Goal: Task Accomplishment & Management: Use online tool/utility

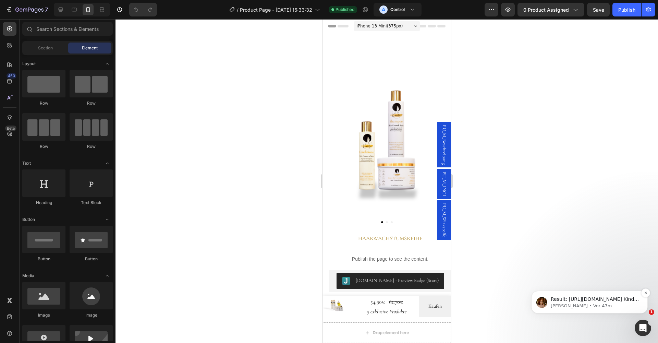
click at [587, 309] on p "[PERSON_NAME] • Vor 47m" at bounding box center [595, 306] width 88 height 6
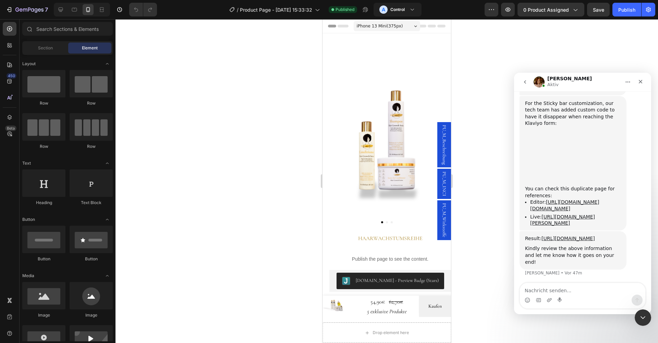
scroll to position [1662, 0]
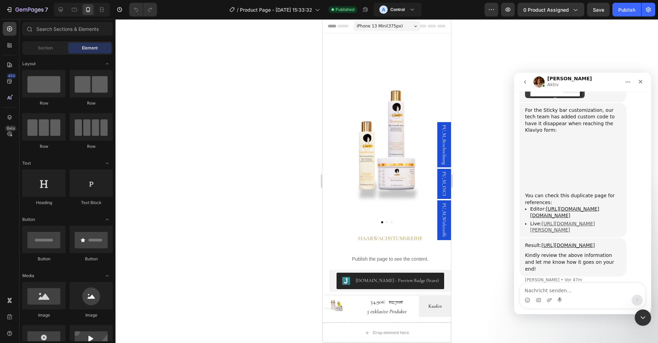
click at [561, 221] on link "[URL][DOMAIN_NAME][PERSON_NAME]" at bounding box center [563, 227] width 65 height 12
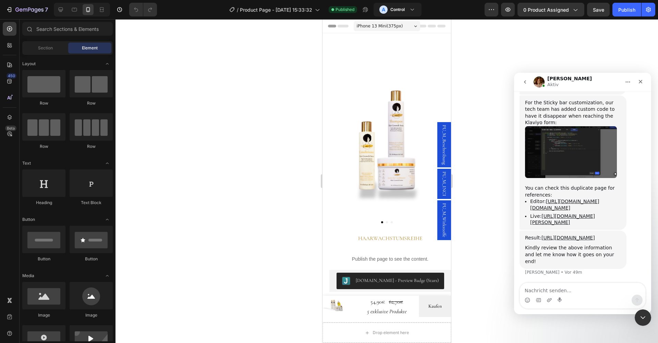
scroll to position [1669, 0]
click at [556, 199] on link "[URL][DOMAIN_NAME][DOMAIN_NAME]" at bounding box center [565, 205] width 69 height 12
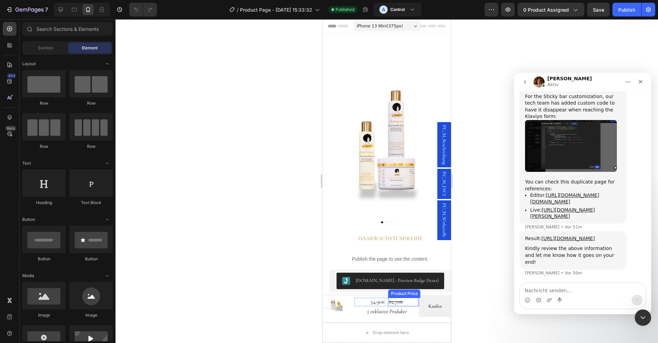
scroll to position [31, 0]
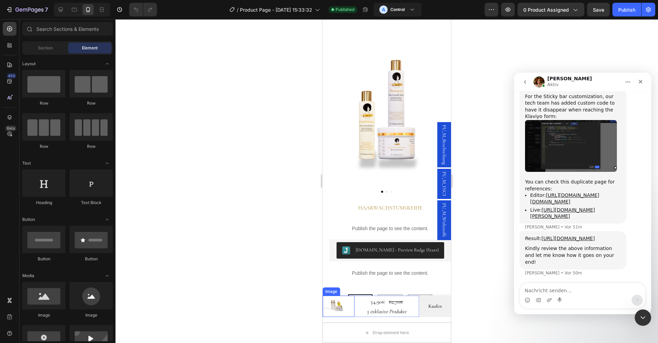
click at [333, 290] on div "Image" at bounding box center [331, 291] width 15 height 6
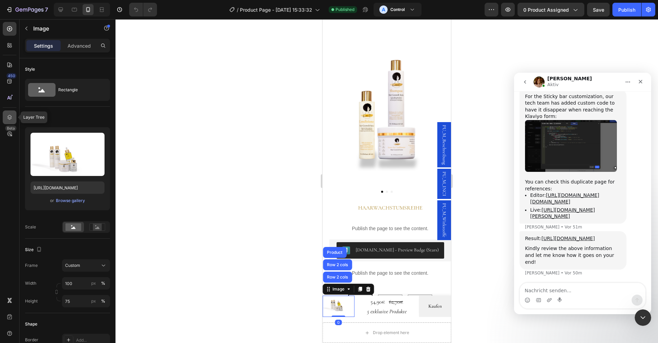
click at [5, 114] on div at bounding box center [10, 117] width 14 height 14
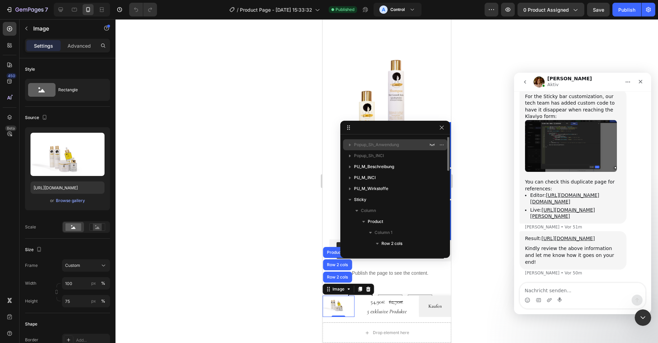
scroll to position [14, 0]
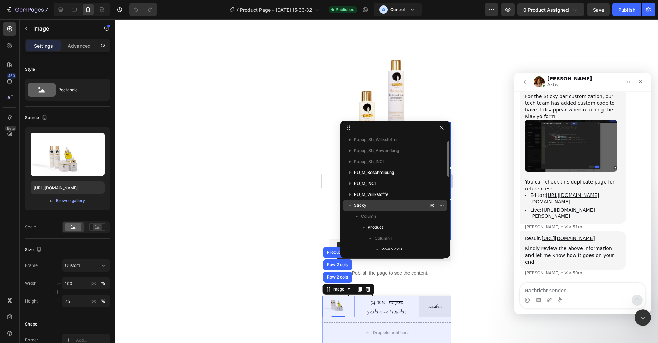
click at [372, 208] on p "Sticky" at bounding box center [391, 205] width 75 height 7
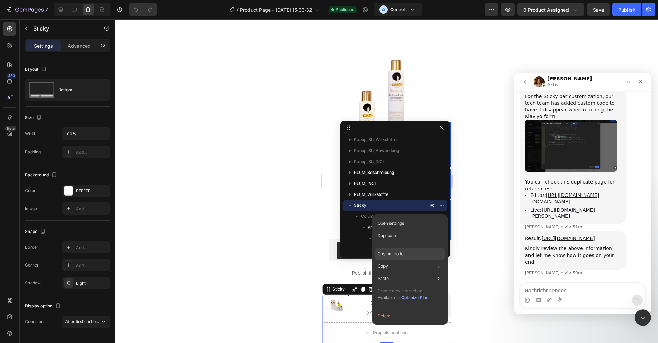
click at [392, 253] on p "Custom code" at bounding box center [391, 254] width 26 height 6
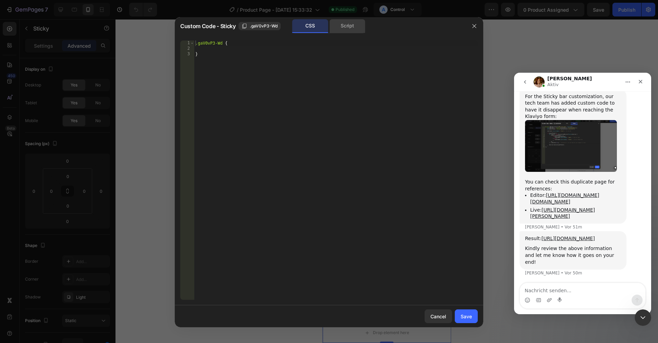
click at [351, 23] on div "Script" at bounding box center [348, 26] width 36 height 14
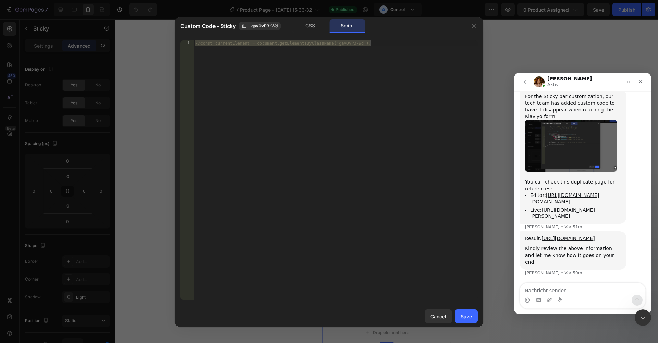
type textarea "//const currentElement = document.getElementsByClassName('gaV0vP3-Wd');"
click at [319, 63] on div "//const currentElement = document.getElementsByClassName('gaV0vP3-Wd');" at bounding box center [336, 175] width 284 height 270
paste textarea "});"
type textarea "});"
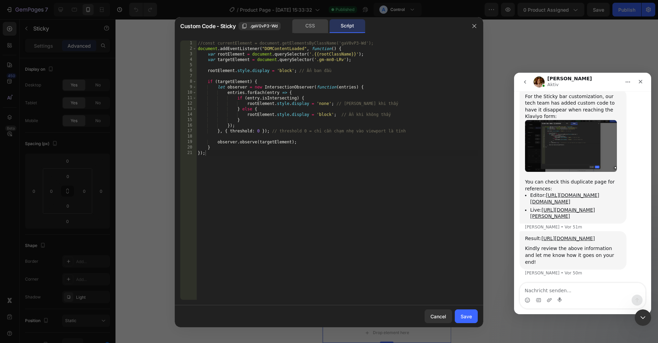
click at [314, 26] on div "CSS" at bounding box center [311, 26] width 36 height 14
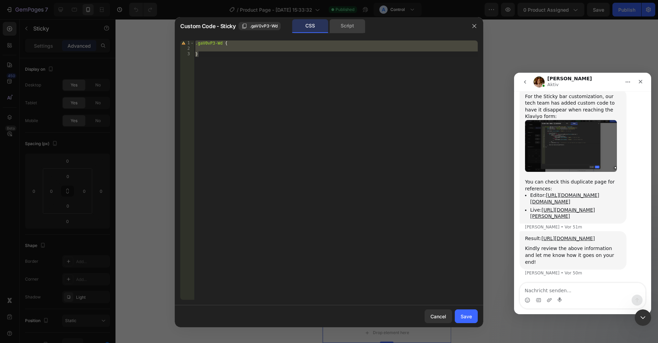
click at [351, 23] on div "Script" at bounding box center [348, 26] width 36 height 14
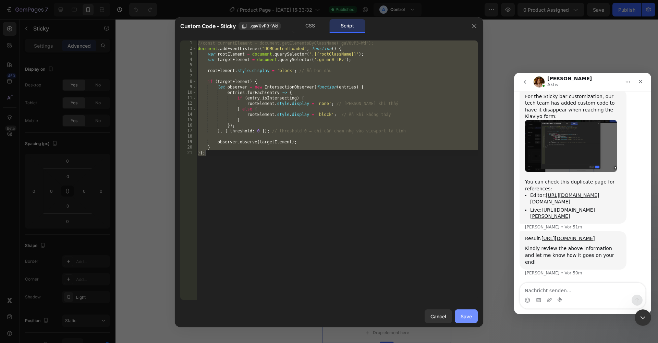
click at [463, 314] on div "Save" at bounding box center [466, 316] width 11 height 7
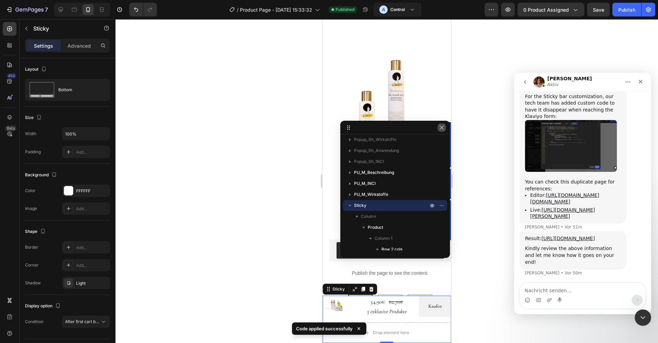
click at [441, 129] on icon "button" at bounding box center [441, 127] width 5 height 5
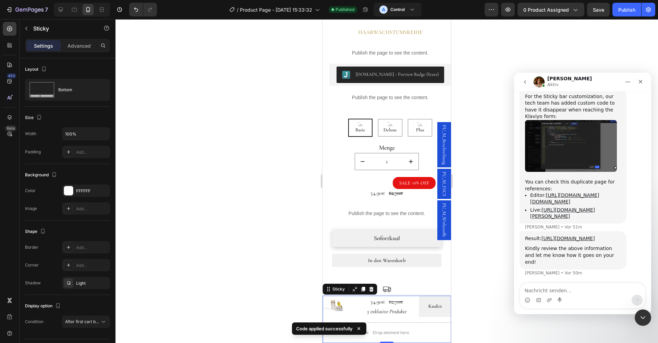
scroll to position [201, 0]
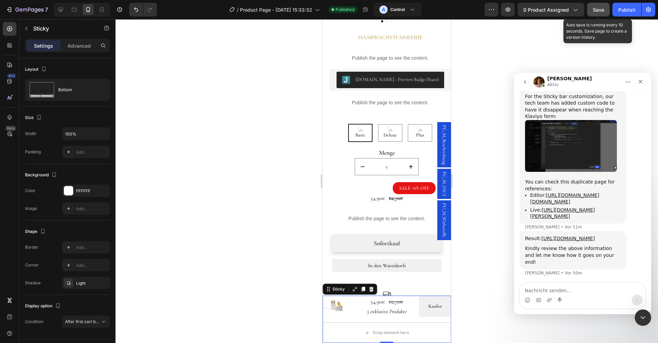
click at [592, 12] on button "Save" at bounding box center [598, 10] width 23 height 14
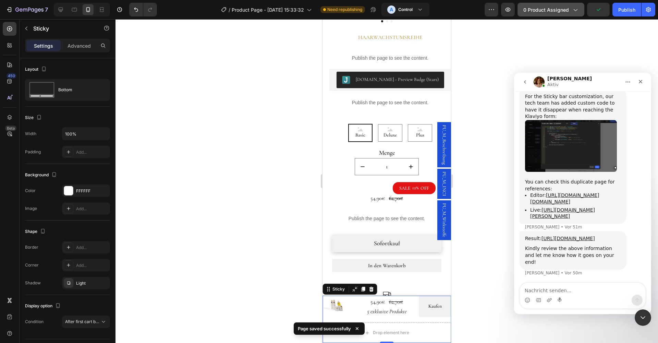
click at [575, 11] on icon "button" at bounding box center [575, 9] width 7 height 7
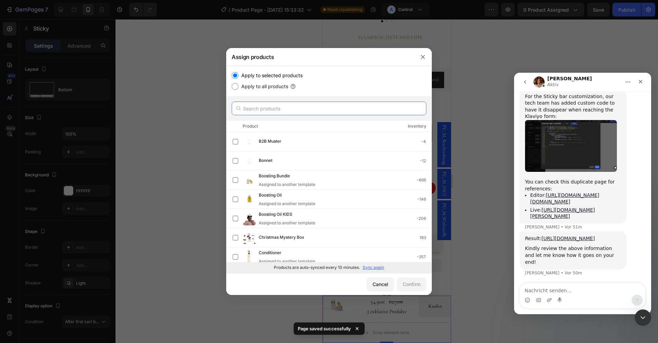
click at [277, 107] on input "text" at bounding box center [329, 109] width 195 height 14
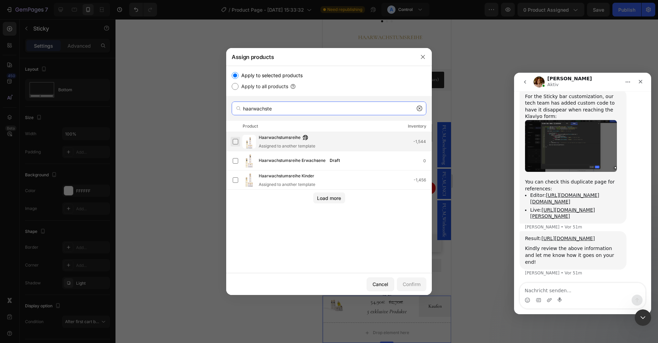
type input "haarwachste"
click at [235, 140] on label at bounding box center [235, 141] width 5 height 5
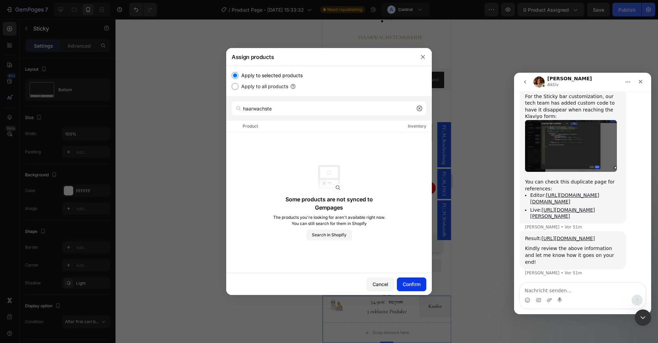
click at [412, 287] on div "Confirm" at bounding box center [412, 284] width 18 height 7
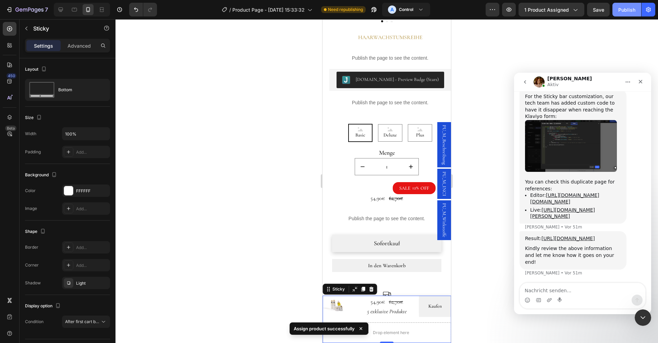
click at [633, 7] on div "Publish" at bounding box center [627, 9] width 17 height 7
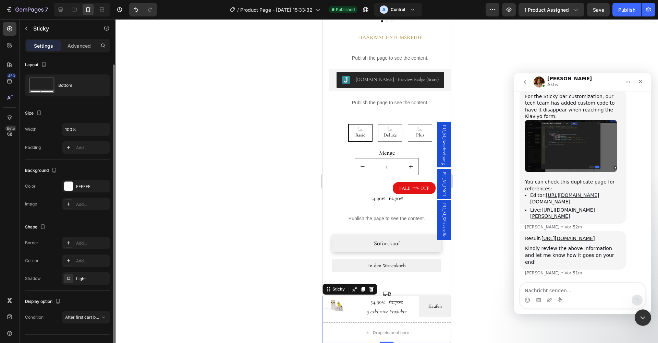
scroll to position [5, 0]
click at [96, 315] on span "After first cart button" at bounding box center [85, 315] width 40 height 5
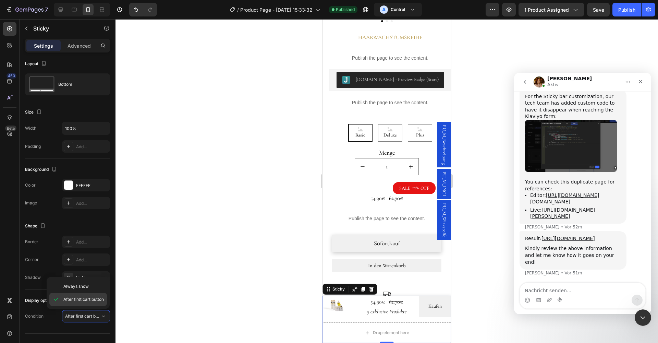
click at [91, 299] on span "After first cart button" at bounding box center [83, 299] width 40 height 6
click at [9, 115] on icon at bounding box center [9, 117] width 7 height 7
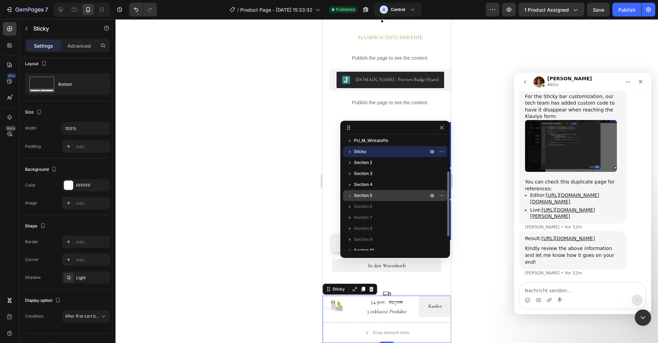
scroll to position [66, 0]
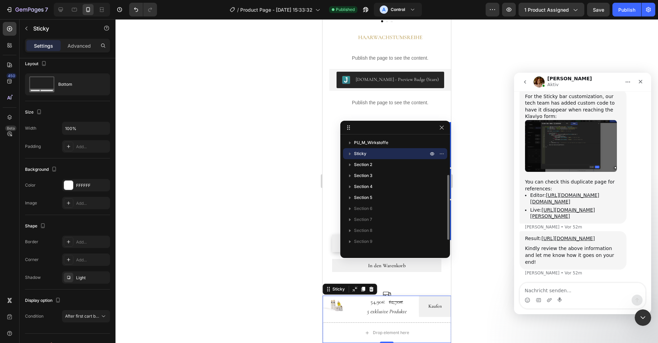
click at [350, 152] on icon "button" at bounding box center [350, 153] width 7 height 7
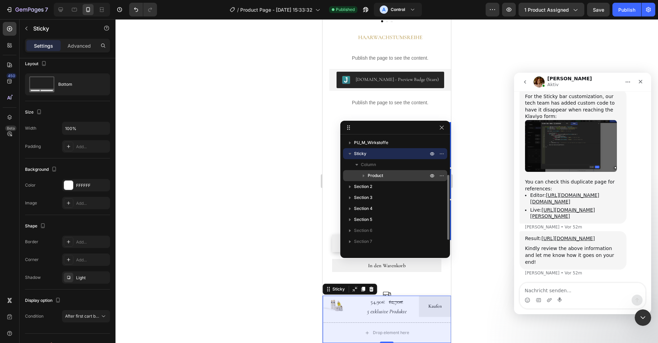
click at [380, 175] on span "Product" at bounding box center [375, 175] width 15 height 7
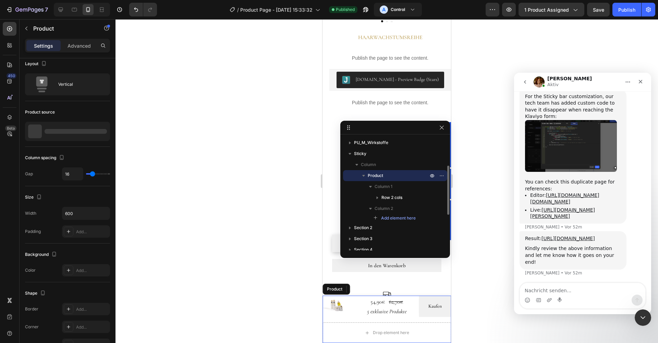
scroll to position [0, 0]
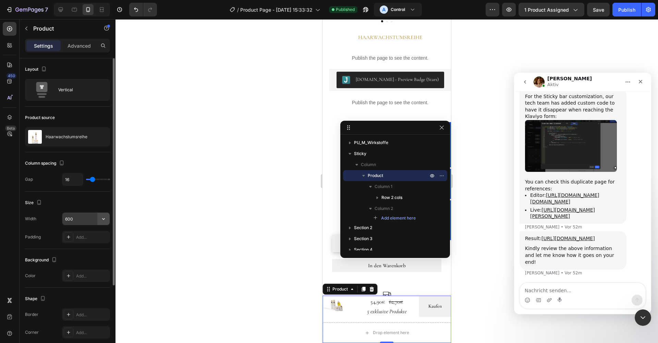
click at [102, 218] on icon "button" at bounding box center [103, 218] width 7 height 7
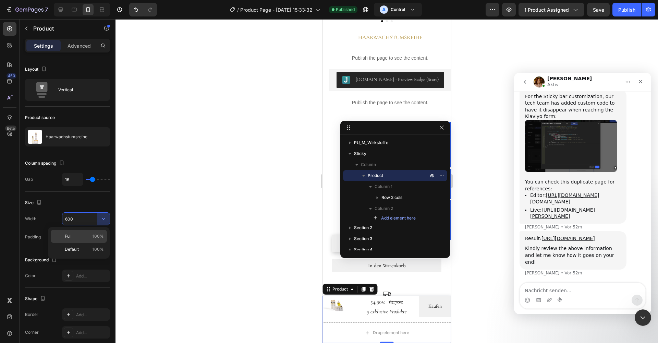
click at [82, 239] on p "Full 100%" at bounding box center [84, 236] width 39 height 6
type input "100%"
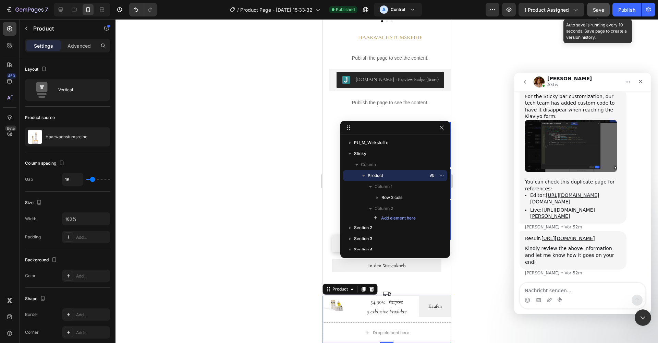
click at [597, 6] on div "Save" at bounding box center [598, 9] width 11 height 7
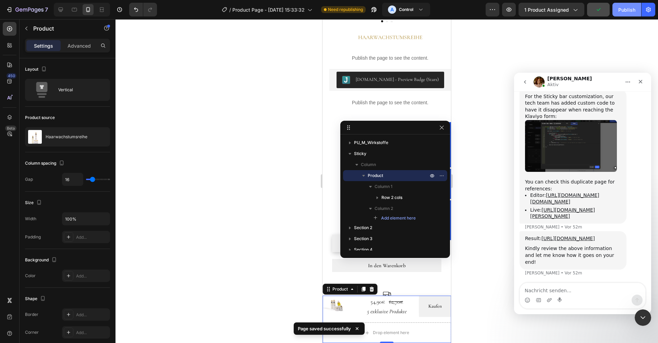
click at [622, 9] on div "Publish" at bounding box center [627, 9] width 17 height 7
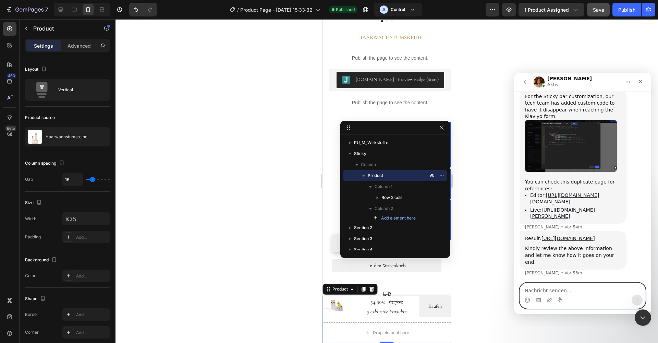
click at [566, 291] on textarea "Nachricht senden..." at bounding box center [583, 289] width 126 height 12
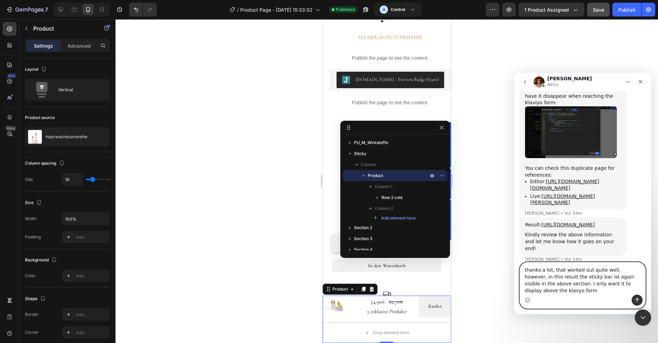
scroll to position [1696, 0]
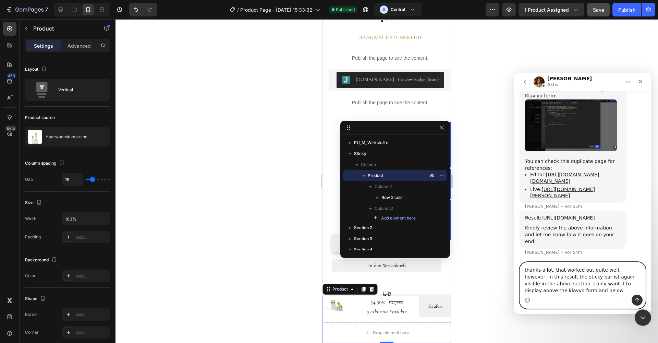
click at [541, 290] on textarea "thanks a lot, that worked out quite well, however, in this result the sticky ba…" at bounding box center [583, 278] width 126 height 32
click at [569, 291] on textarea "thanks a lot, that worked out quite well, however, in this result the sticky ba…" at bounding box center [583, 278] width 126 height 32
type textarea "thanks a lot, that worked out quite well, however, in this result the sticky ba…"
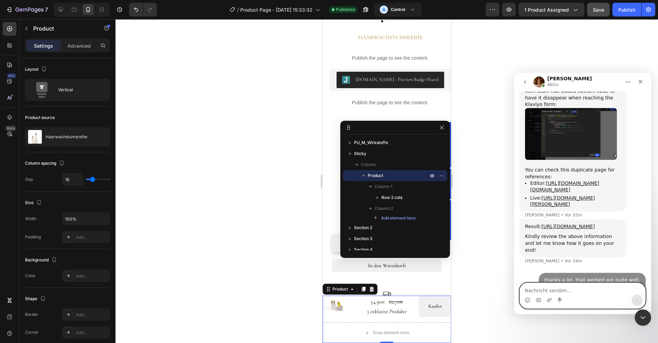
scroll to position [1711, 0]
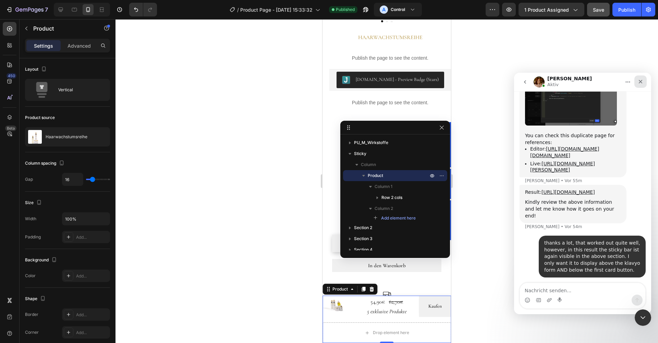
click at [644, 82] on div "Schließen" at bounding box center [641, 81] width 12 height 12
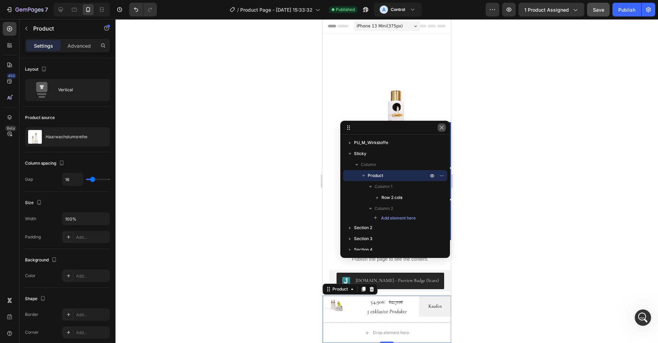
scroll to position [0, 0]
click at [445, 130] on button "button" at bounding box center [442, 127] width 8 height 8
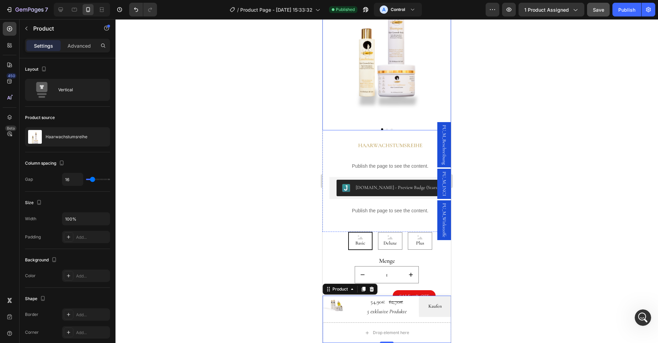
scroll to position [222, 0]
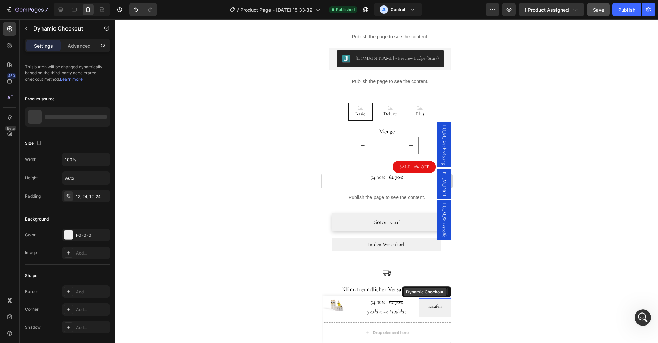
click at [439, 296] on div "Dynamic Checkout" at bounding box center [426, 291] width 49 height 11
click at [445, 294] on icon at bounding box center [445, 291] width 4 height 5
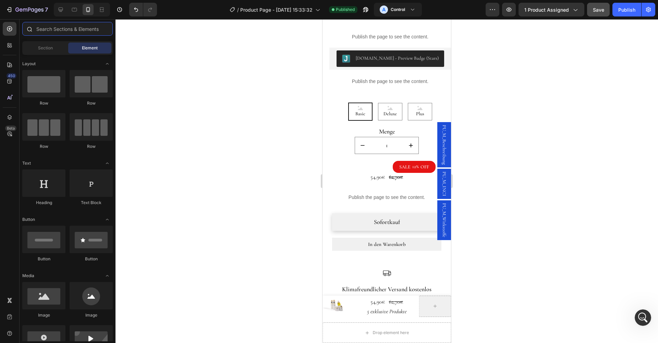
click at [73, 31] on input "text" at bounding box center [67, 29] width 91 height 14
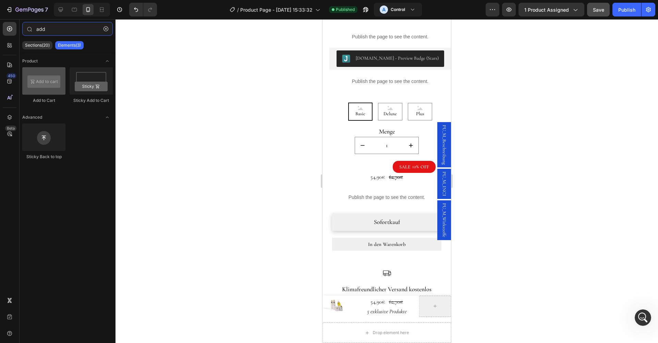
type input "add"
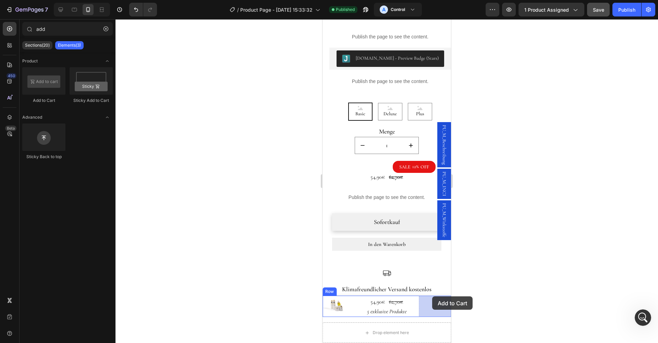
drag, startPoint x: 378, startPoint y: 103, endPoint x: 433, endPoint y: 296, distance: 200.7
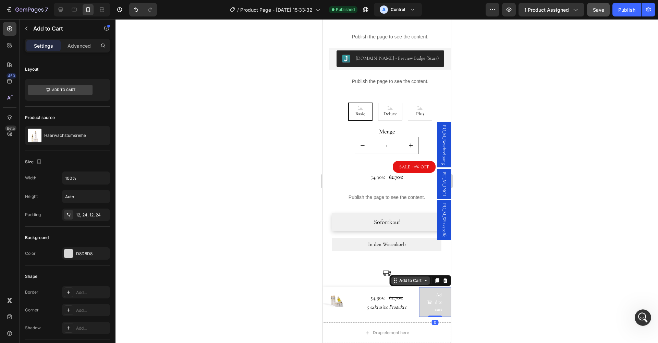
click at [415, 281] on div "Add to Cart" at bounding box center [410, 280] width 25 height 6
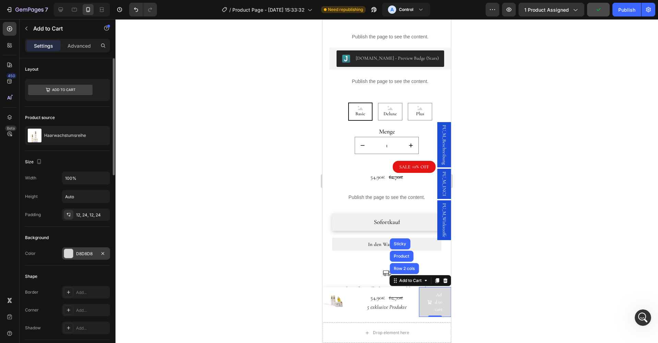
click at [67, 252] on div at bounding box center [68, 253] width 9 height 9
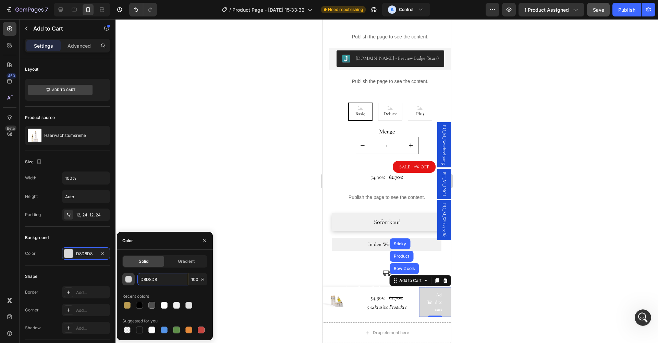
drag, startPoint x: 166, startPoint y: 281, endPoint x: 132, endPoint y: 277, distance: 33.5
click at [132, 277] on div "D8D8D8 100 %" at bounding box center [164, 279] width 85 height 12
type input "f0f0f0"
click at [205, 239] on icon "button" at bounding box center [204, 240] width 5 height 5
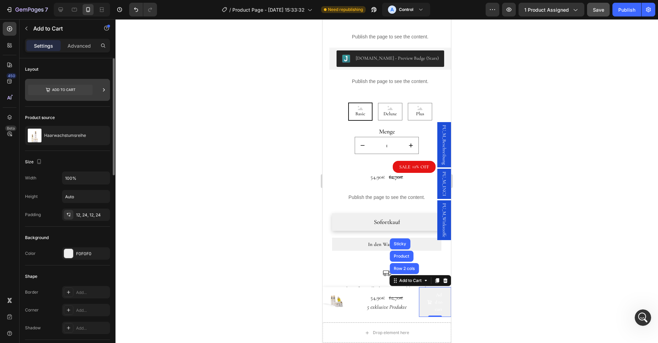
click at [69, 92] on icon at bounding box center [60, 90] width 64 height 10
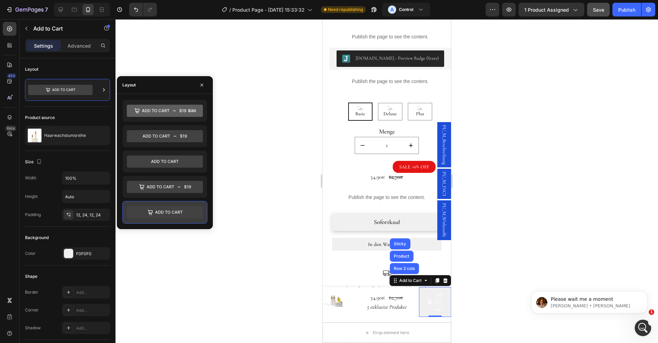
scroll to position [0, 0]
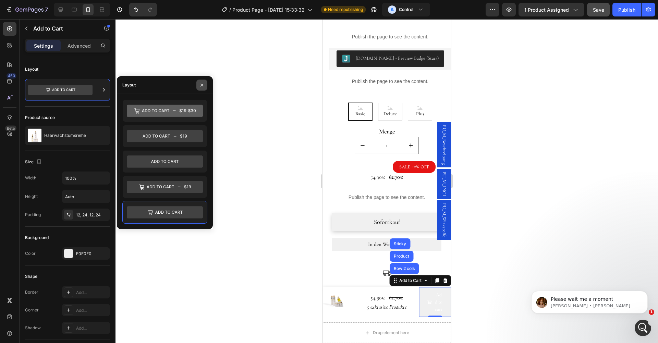
click at [200, 86] on icon "button" at bounding box center [201, 84] width 5 height 5
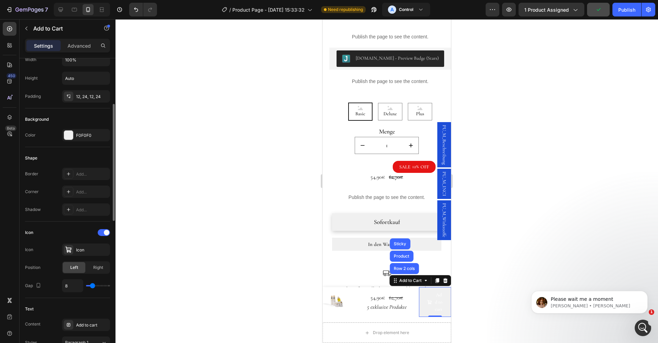
scroll to position [156, 0]
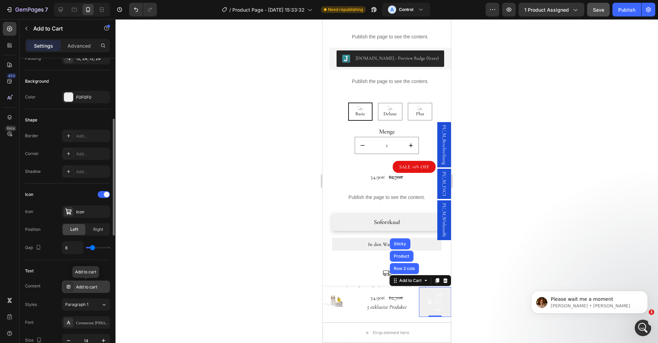
click at [95, 288] on div "Add to cart" at bounding box center [92, 287] width 32 height 6
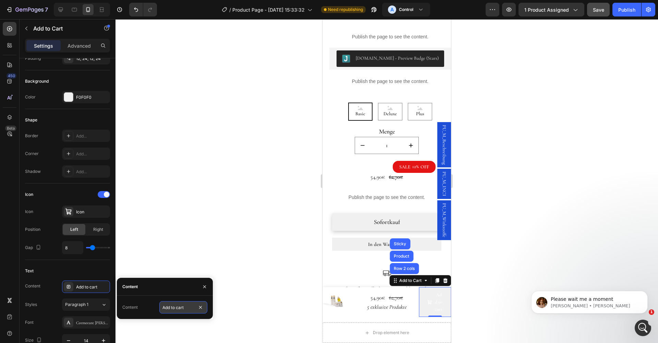
drag, startPoint x: 192, startPoint y: 309, endPoint x: 160, endPoint y: 308, distance: 32.6
click at [160, 308] on input "Add to cart" at bounding box center [183, 307] width 48 height 12
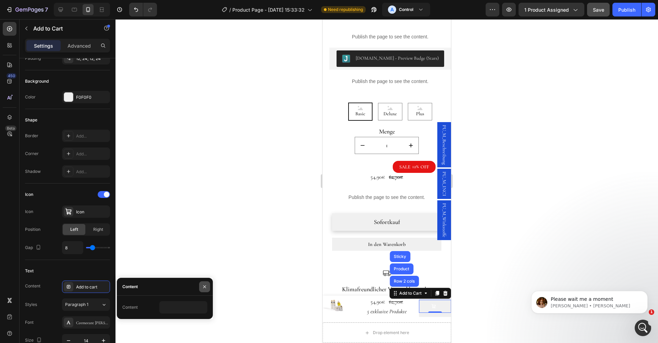
click at [206, 285] on icon "button" at bounding box center [204, 286] width 3 height 3
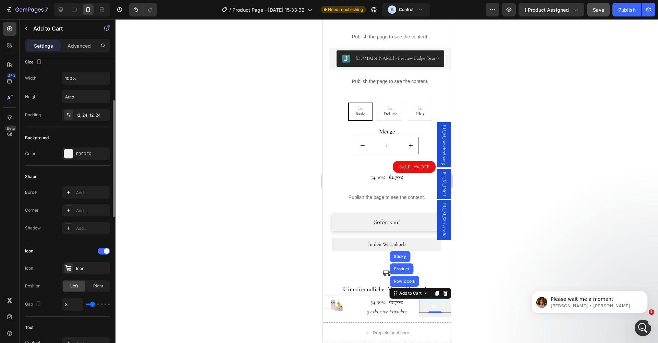
scroll to position [103, 0]
type input "9"
type input "10"
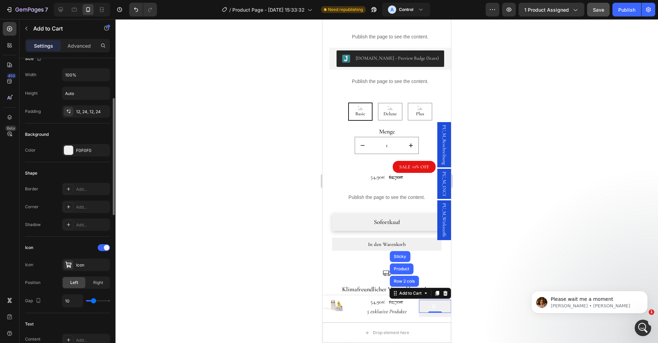
type input "12"
type input "14"
type input "16"
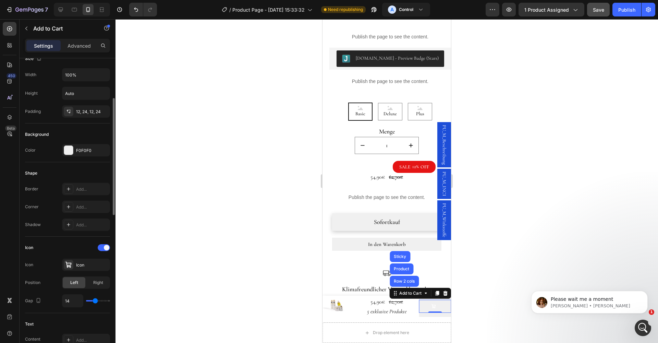
type input "16"
type input "18"
type input "19"
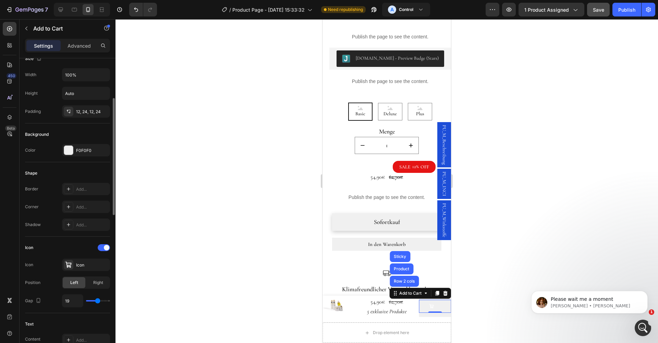
type input "20"
type input "19"
drag, startPoint x: 92, startPoint y: 299, endPoint x: 97, endPoint y: 299, distance: 5.5
type input "19"
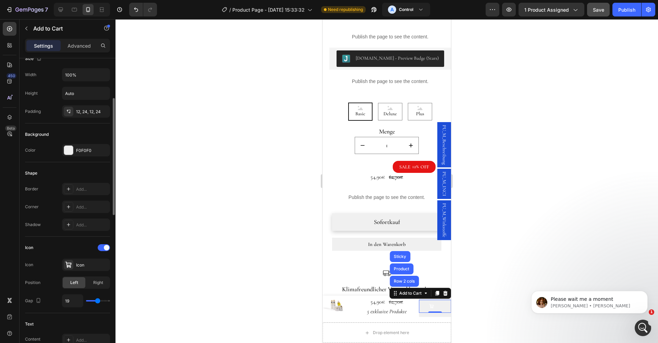
click at [97, 300] on input "range" at bounding box center [98, 300] width 24 height 1
type input "18"
type input "17"
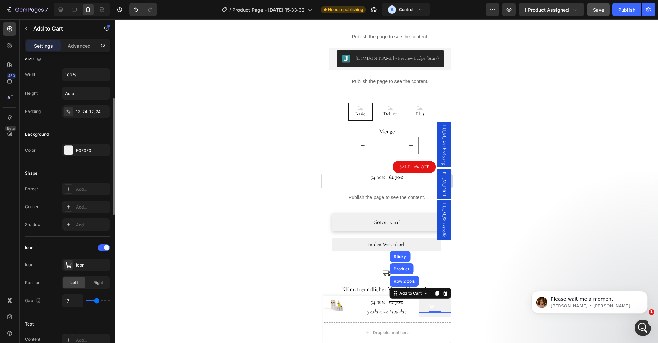
type input "14"
type input "11"
type input "7"
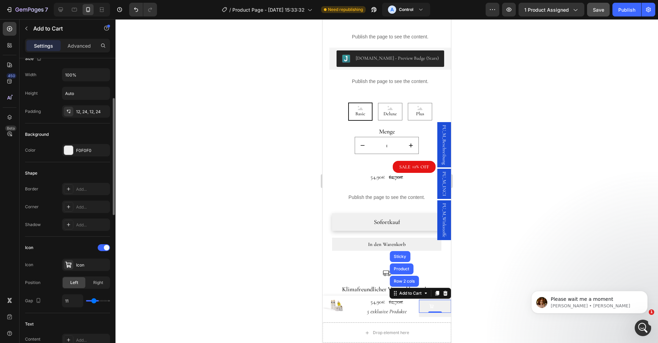
type input "7"
type input "3"
type input "1"
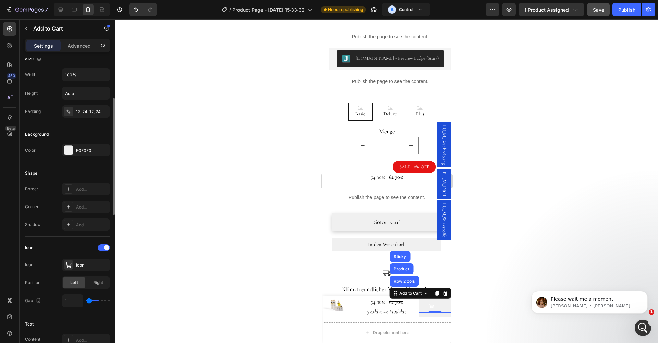
type input "0"
drag, startPoint x: 96, startPoint y: 301, endPoint x: 81, endPoint y: 302, distance: 15.8
type input "0"
click at [81, 302] on div "0" at bounding box center [86, 300] width 48 height 13
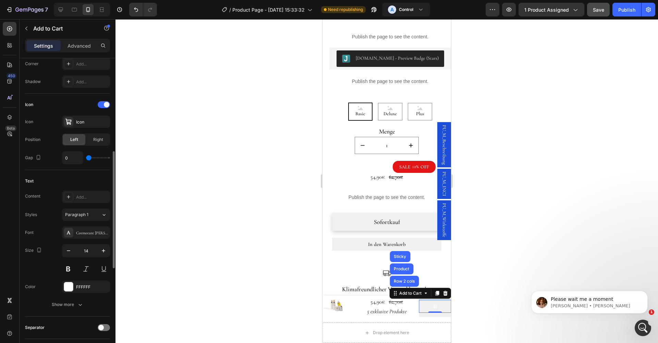
scroll to position [248, 0]
click at [75, 306] on button "Show more" at bounding box center [67, 303] width 85 height 12
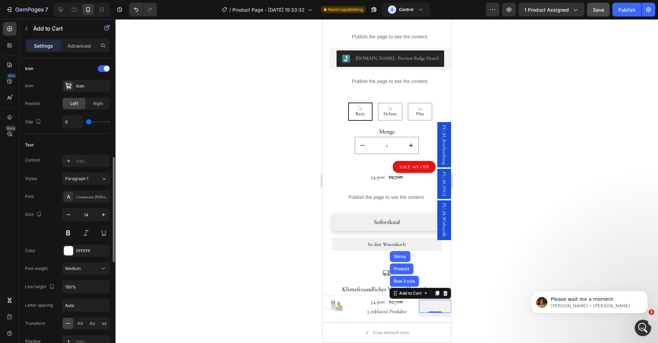
scroll to position [283, 0]
click at [106, 285] on icon "button" at bounding box center [103, 285] width 7 height 7
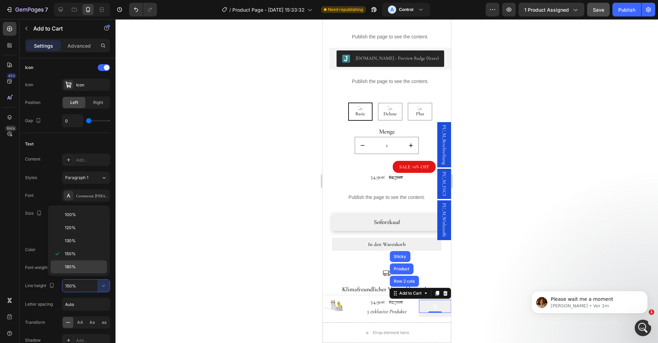
click at [78, 263] on div "180%" at bounding box center [79, 266] width 56 height 13
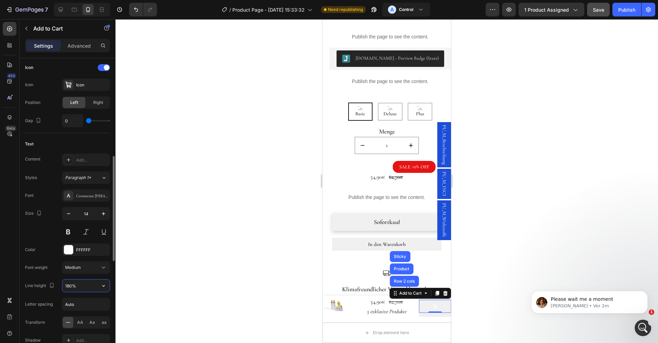
click at [95, 283] on input "180%" at bounding box center [85, 285] width 47 height 12
click at [102, 285] on icon "button" at bounding box center [103, 285] width 7 height 7
click at [74, 254] on span "150%" at bounding box center [70, 254] width 11 height 6
type input "150%"
click at [106, 176] on icon at bounding box center [104, 177] width 6 height 7
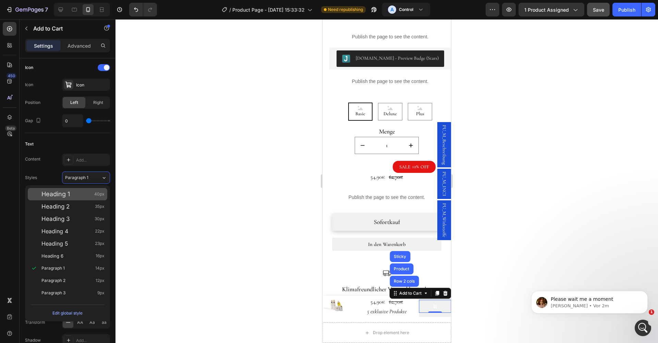
click at [92, 192] on div "Heading 1 40px" at bounding box center [72, 194] width 63 height 7
type input "40"
type input "130%"
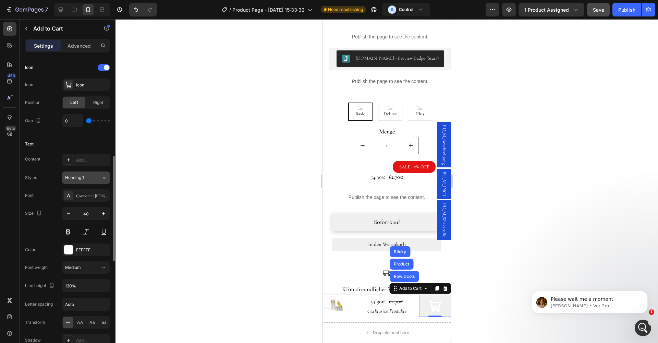
click at [102, 180] on icon at bounding box center [104, 177] width 6 height 7
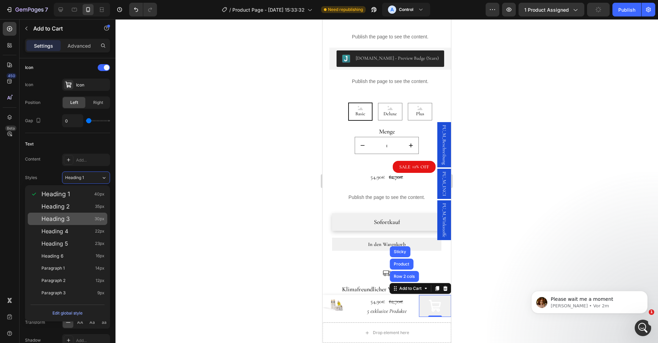
click at [83, 217] on div "Heading 3 30px" at bounding box center [72, 218] width 63 height 7
type input "30"
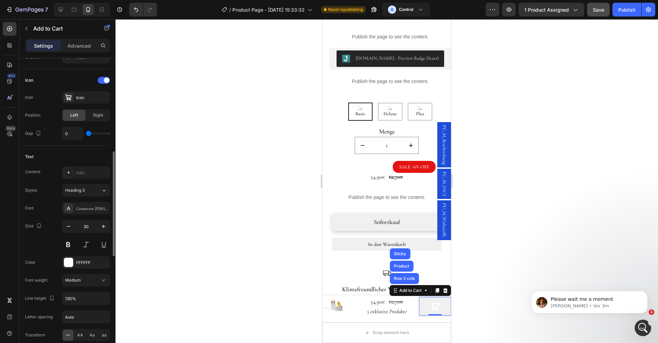
scroll to position [270, 0]
click at [68, 261] on div at bounding box center [68, 262] width 9 height 9
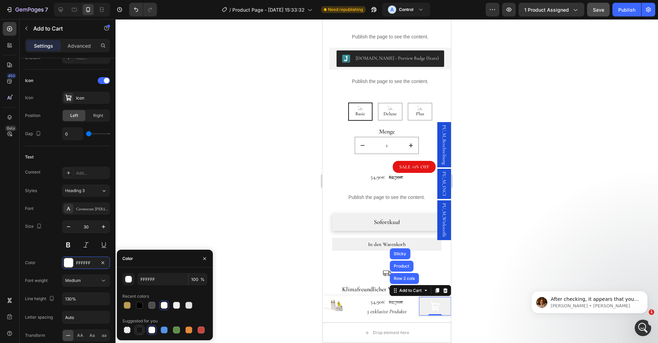
click at [138, 329] on div at bounding box center [139, 329] width 7 height 7
click at [137, 303] on div at bounding box center [139, 305] width 7 height 7
type input "000000"
click at [203, 258] on icon "button" at bounding box center [204, 258] width 5 height 5
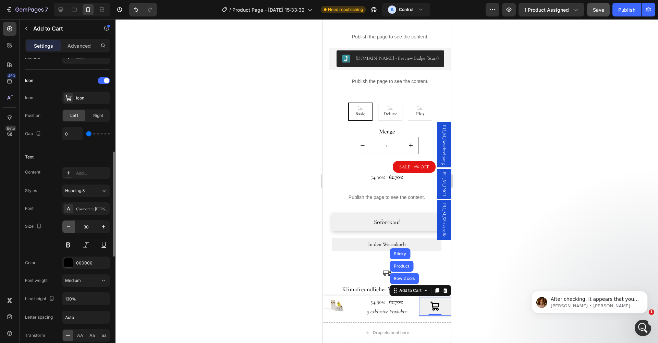
click at [70, 225] on icon "button" at bounding box center [68, 226] width 7 height 7
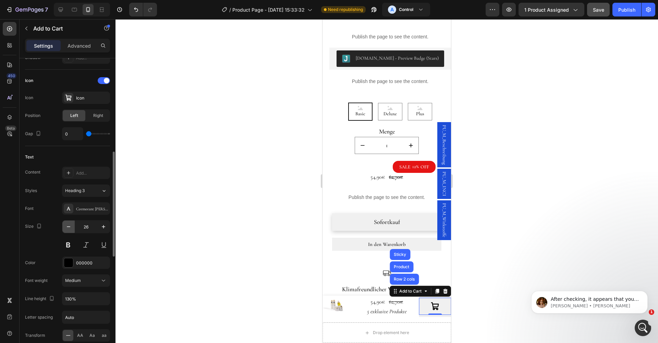
click at [70, 225] on icon "button" at bounding box center [68, 226] width 7 height 7
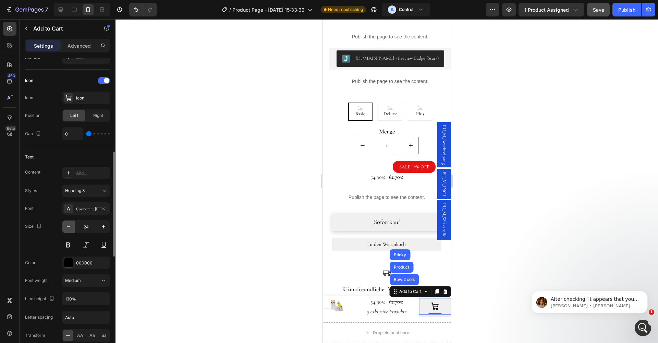
click at [70, 225] on icon "button" at bounding box center [68, 226] width 7 height 7
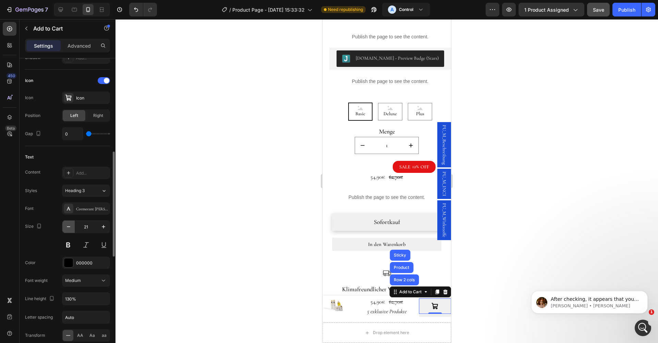
click at [70, 225] on icon "button" at bounding box center [68, 226] width 7 height 7
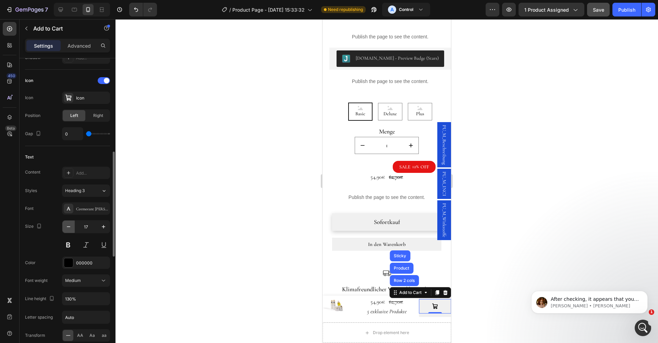
click at [70, 225] on icon "button" at bounding box center [68, 226] width 7 height 7
click at [96, 186] on button "Heading 3" at bounding box center [86, 190] width 48 height 12
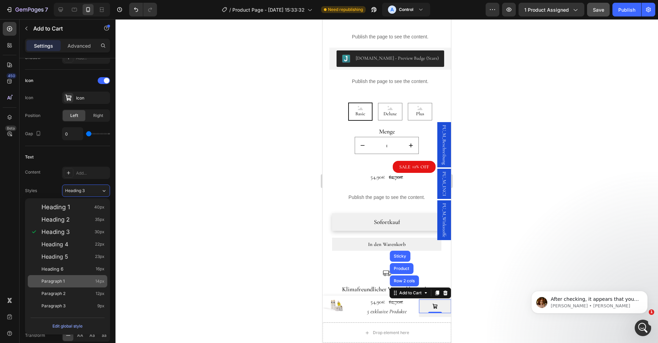
click at [64, 283] on span "Paragraph 1" at bounding box center [52, 281] width 23 height 7
type input "14"
type input "150%"
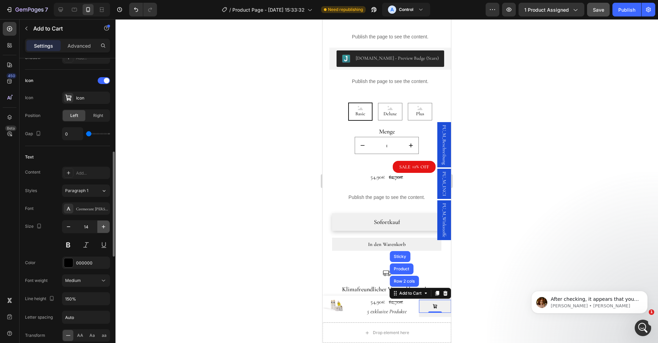
click at [103, 225] on icon "button" at bounding box center [103, 226] width 7 height 7
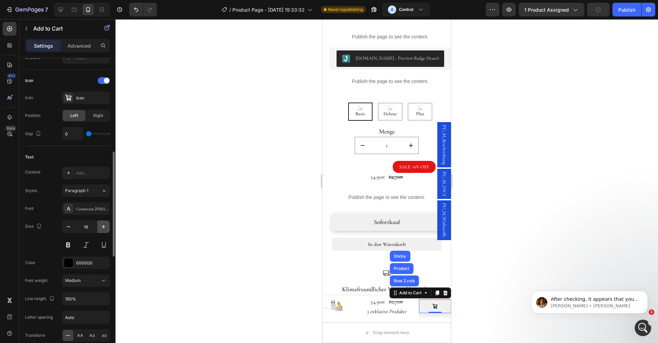
click at [103, 225] on icon "button" at bounding box center [103, 226] width 7 height 7
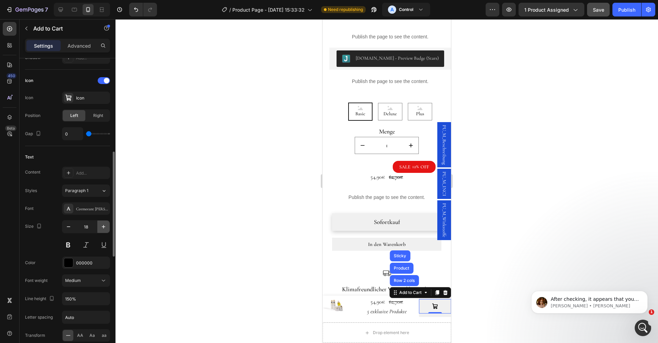
type input "19"
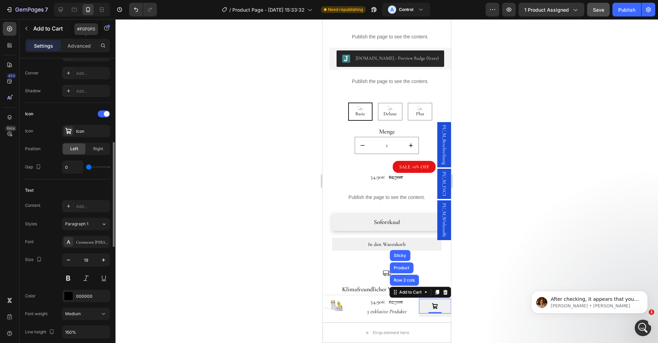
scroll to position [238, 0]
drag, startPoint x: 71, startPoint y: 129, endPoint x: 109, endPoint y: 134, distance: 38.0
click at [71, 129] on icon at bounding box center [68, 130] width 6 height 6
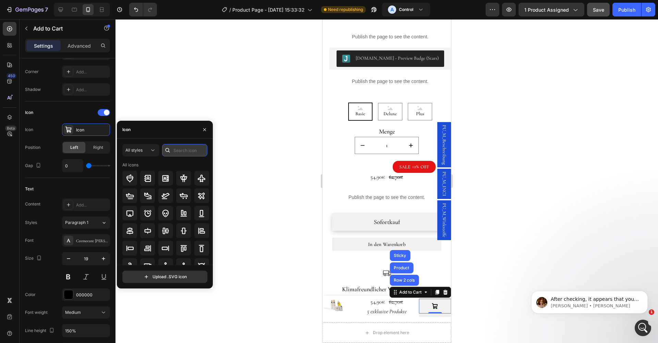
click at [182, 156] on input "text" at bounding box center [184, 150] width 45 height 12
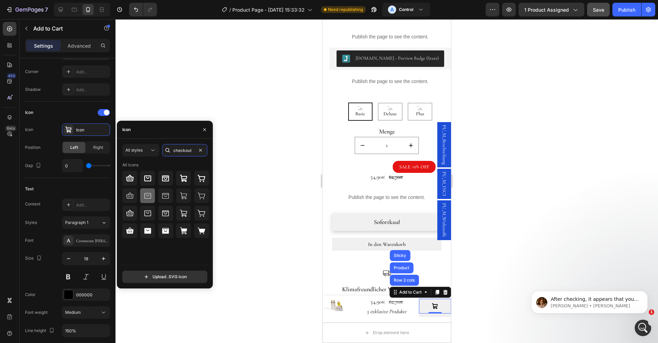
type input "checkout"
click at [152, 196] on icon at bounding box center [148, 196] width 8 height 8
click at [174, 273] on input "file" at bounding box center [165, 277] width 84 height 12
click at [205, 127] on icon "button" at bounding box center [204, 129] width 5 height 5
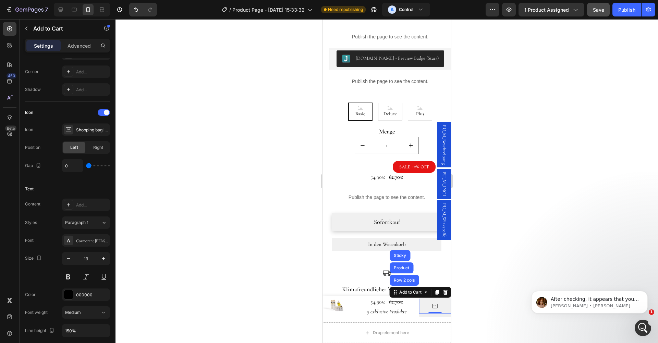
click at [502, 281] on div at bounding box center [387, 181] width 543 height 324
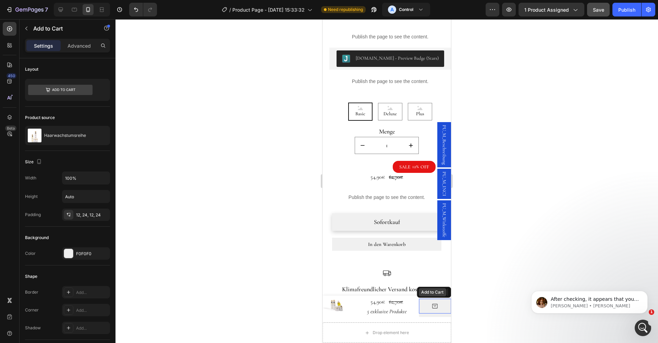
click at [439, 294] on div "Add to Cart" at bounding box center [434, 292] width 34 height 11
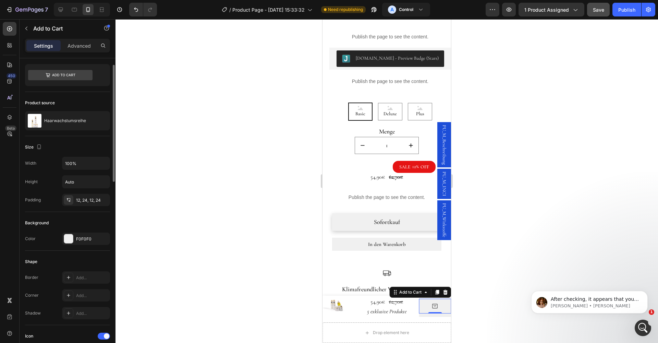
scroll to position [15, 0]
click at [85, 177] on input "Auto" at bounding box center [85, 181] width 47 height 12
click at [102, 179] on icon "button" at bounding box center [103, 181] width 7 height 7
click at [73, 201] on span "Fit content" at bounding box center [75, 198] width 21 height 6
click at [79, 181] on input "Auto" at bounding box center [85, 181] width 47 height 12
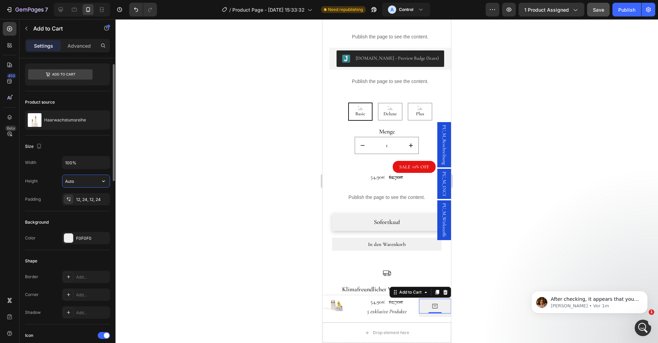
drag, startPoint x: 76, startPoint y: 181, endPoint x: 59, endPoint y: 180, distance: 16.8
click at [59, 180] on div "Height Auto" at bounding box center [67, 181] width 85 height 13
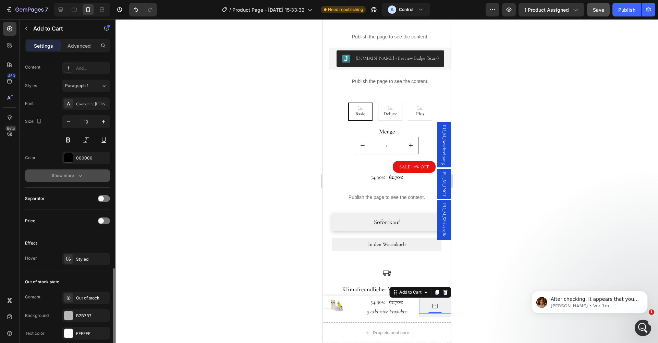
scroll to position [429, 0]
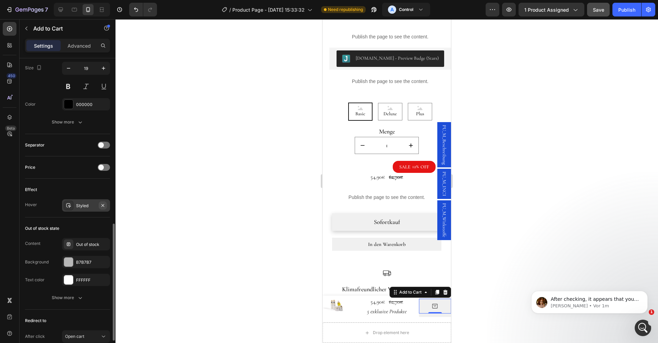
type input "100%"
click at [104, 206] on icon "button" at bounding box center [103, 205] width 3 height 3
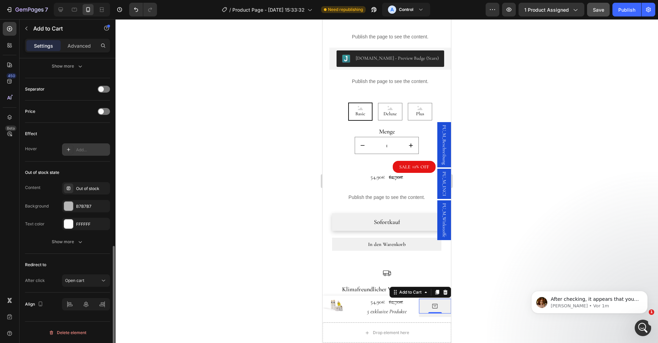
scroll to position [485, 0]
click at [95, 288] on div "Redirect to After click Open cart" at bounding box center [67, 272] width 85 height 39
click at [99, 284] on button "Open cart" at bounding box center [86, 280] width 48 height 12
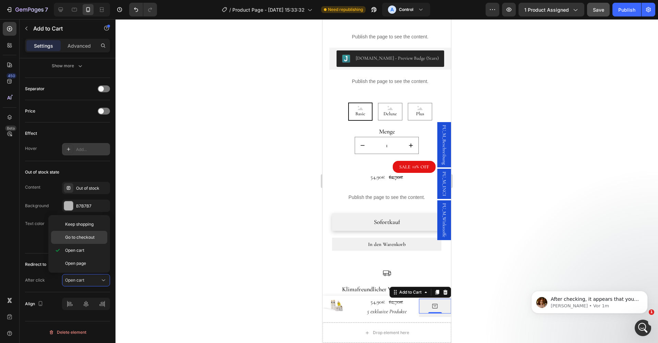
click at [88, 234] on div "Go to checkout" at bounding box center [79, 237] width 56 height 13
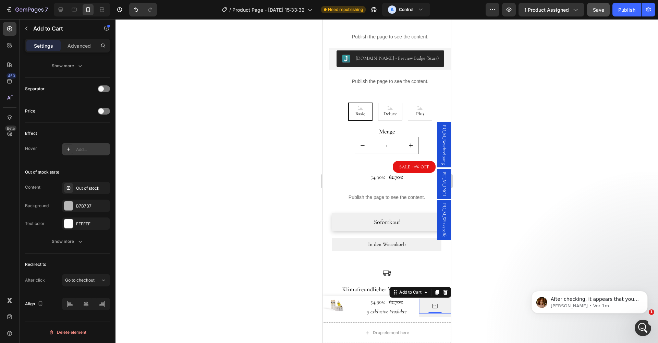
scroll to position [0, 0]
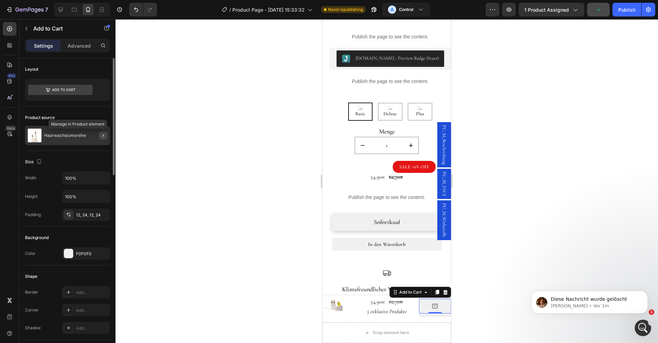
click at [101, 133] on icon "button" at bounding box center [102, 135] width 5 height 5
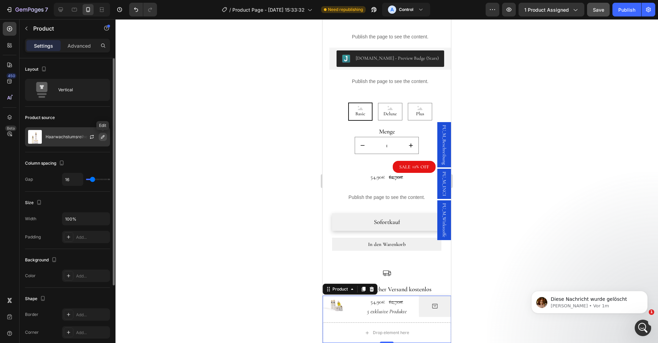
click at [104, 134] on icon "button" at bounding box center [102, 136] width 5 height 5
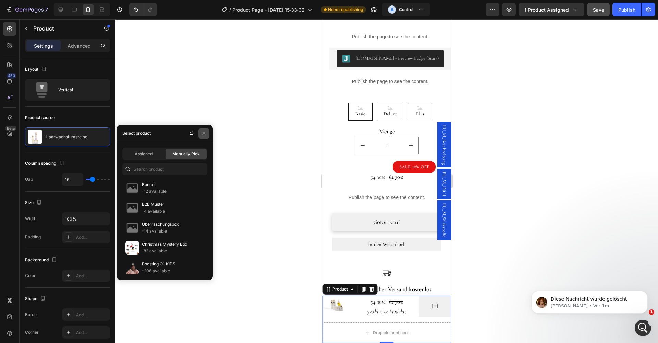
click at [206, 132] on icon "button" at bounding box center [203, 133] width 5 height 5
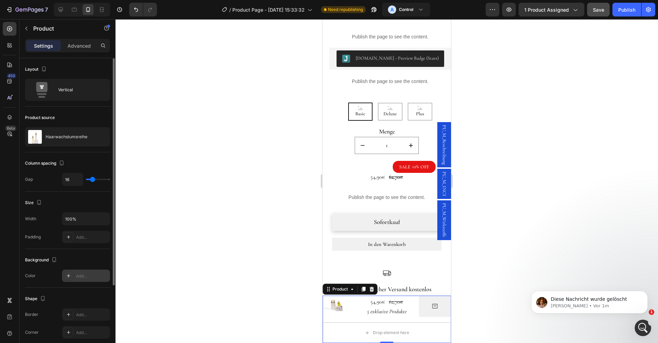
scroll to position [103, 0]
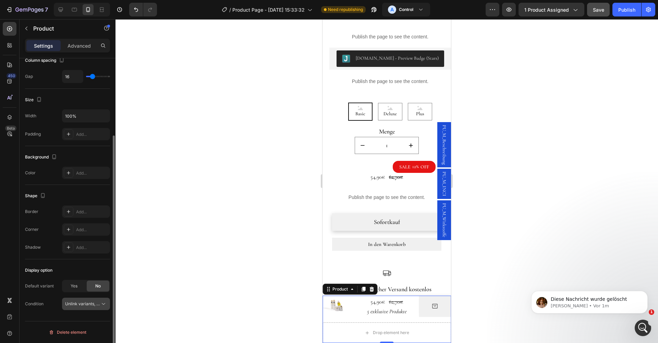
click at [100, 303] on icon at bounding box center [103, 303] width 7 height 7
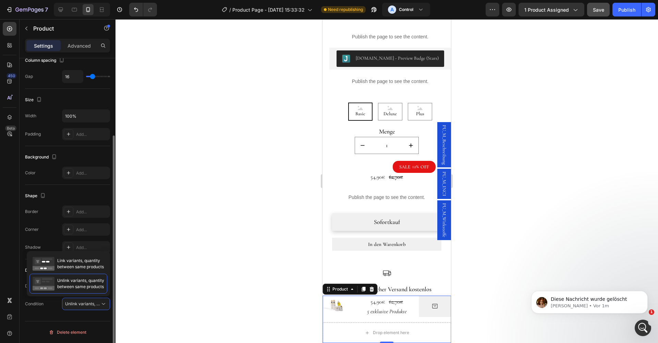
click at [53, 249] on div "Shadow Add..." at bounding box center [67, 247] width 85 height 12
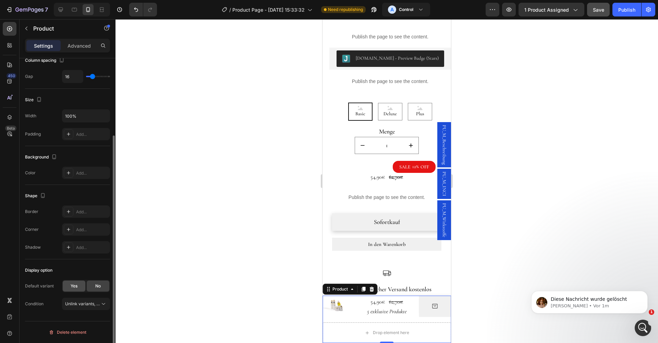
click at [77, 285] on span "Yes" at bounding box center [74, 286] width 7 height 6
click at [93, 303] on div "Basic" at bounding box center [82, 304] width 34 height 6
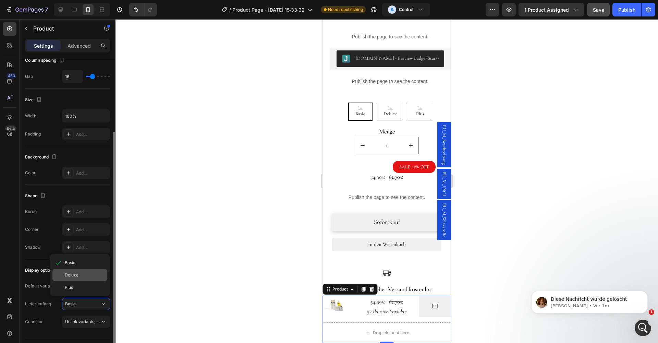
click at [74, 272] on span "Deluxe" at bounding box center [72, 275] width 14 height 6
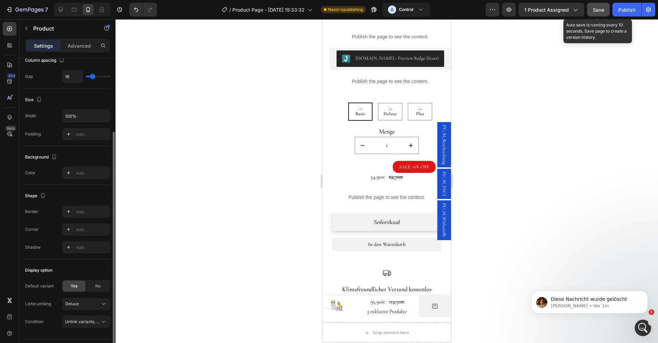
click at [597, 8] on span "Save" at bounding box center [598, 10] width 11 height 6
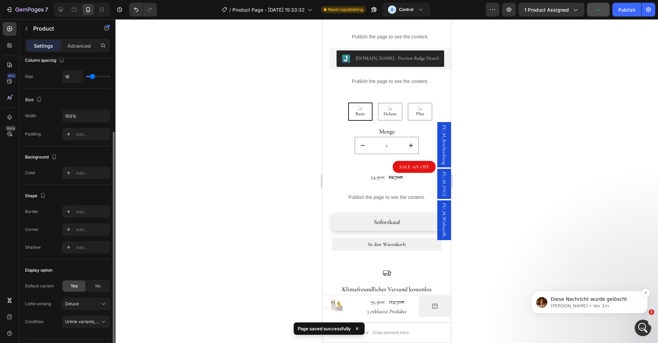
click at [600, 302] on p "Diese Nachricht wurde gelöscht" at bounding box center [595, 299] width 88 height 7
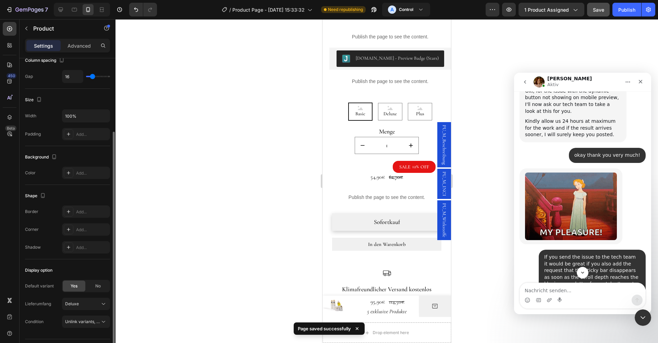
scroll to position [1751, 0]
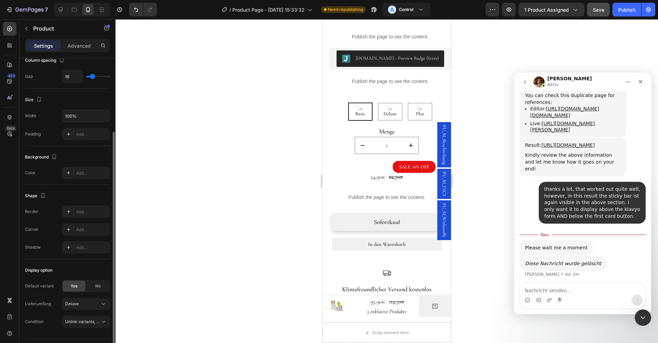
click at [641, 83] on icon "Schließen" at bounding box center [640, 81] width 5 height 5
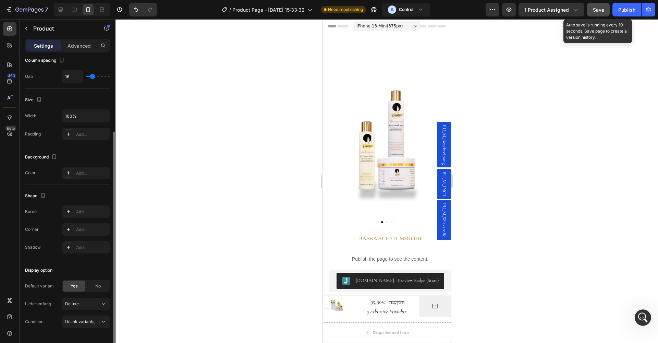
scroll to position [0, 0]
click at [598, 9] on span "Save" at bounding box center [598, 10] width 11 height 6
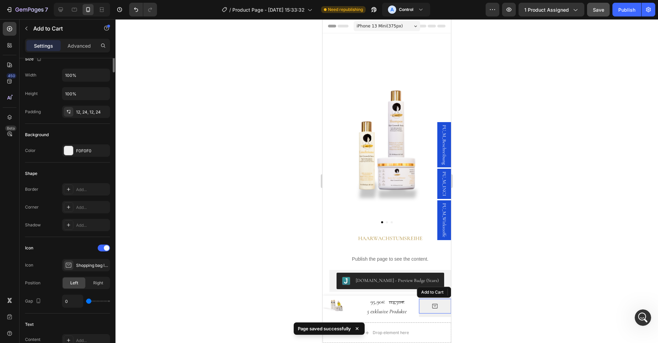
click at [440, 309] on button at bounding box center [435, 306] width 32 height 15
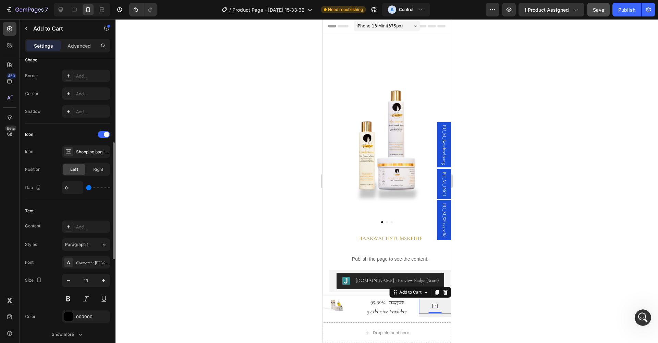
scroll to position [217, 0]
click at [100, 281] on icon "button" at bounding box center [103, 279] width 7 height 7
type input "21"
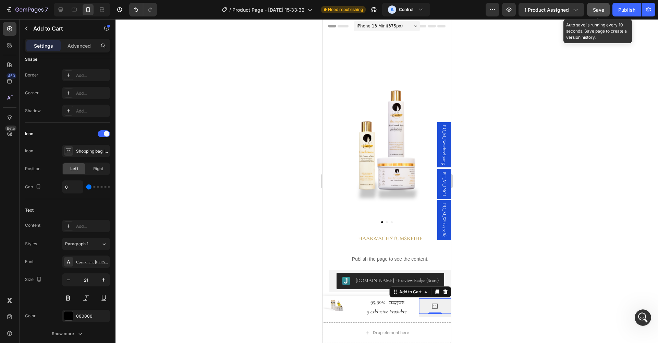
click at [597, 5] on button "Save" at bounding box center [598, 10] width 23 height 14
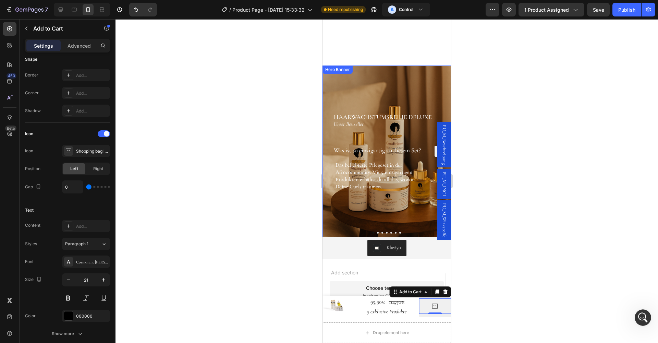
scroll to position [817, 0]
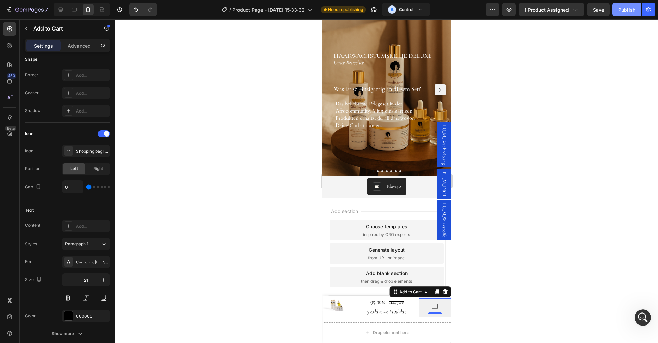
click at [620, 5] on button "Publish" at bounding box center [627, 10] width 29 height 14
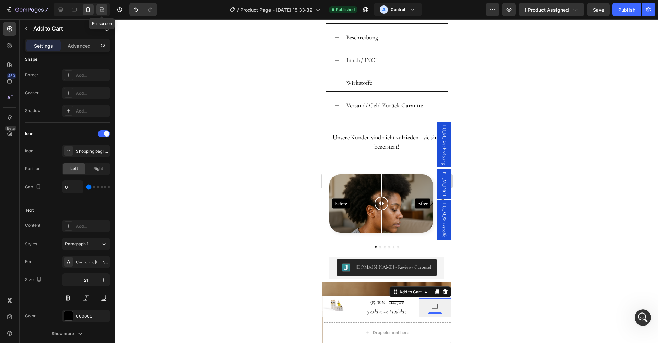
scroll to position [534, 0]
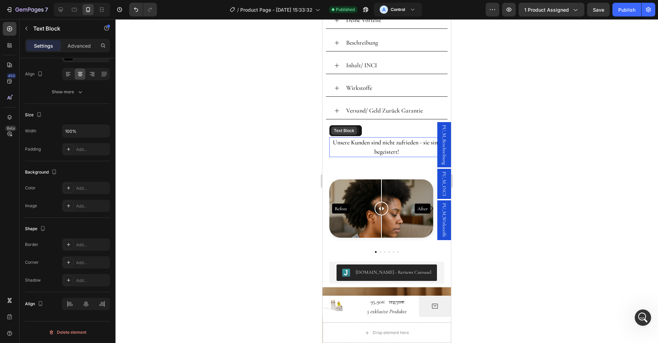
click at [347, 133] on div "Text Block" at bounding box center [344, 131] width 23 height 6
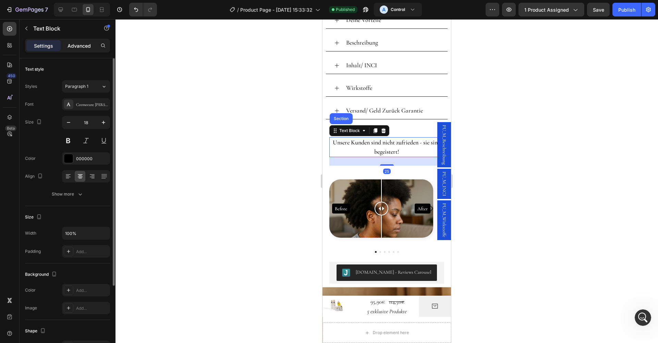
click at [85, 49] on p "Advanced" at bounding box center [79, 45] width 23 height 7
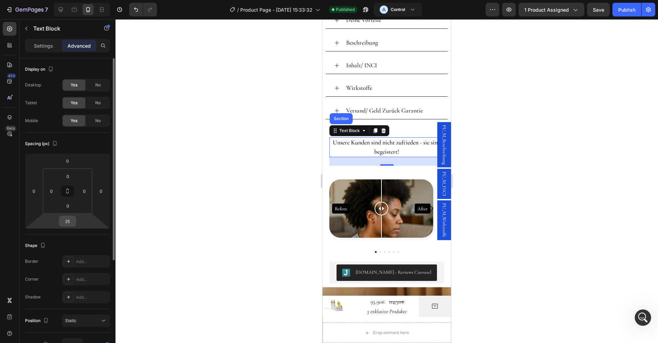
click at [71, 220] on input "25" at bounding box center [68, 221] width 14 height 10
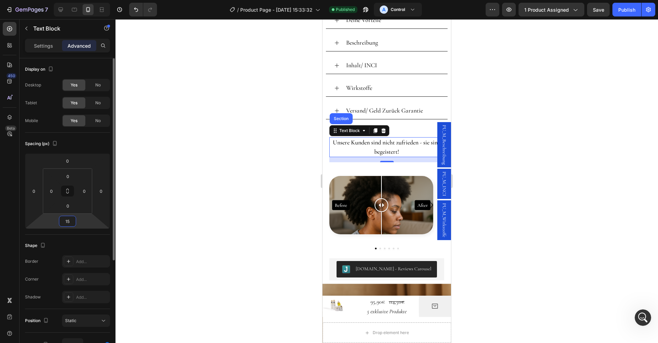
type input "15"
click at [0, 0] on div "Spacing (px) 0 0 15 0 0 0 0 0" at bounding box center [0, 0] width 0 height 0
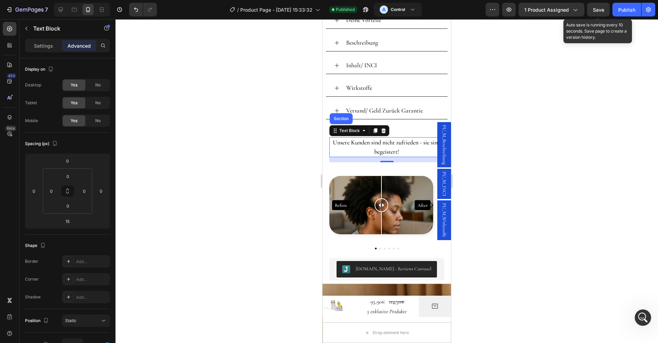
click at [605, 10] on span "Save" at bounding box center [598, 10] width 11 height 6
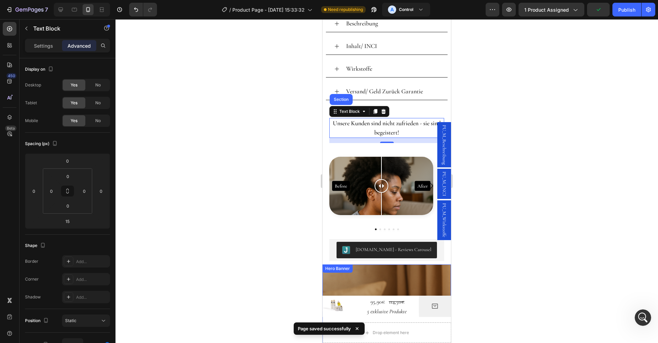
scroll to position [552, 0]
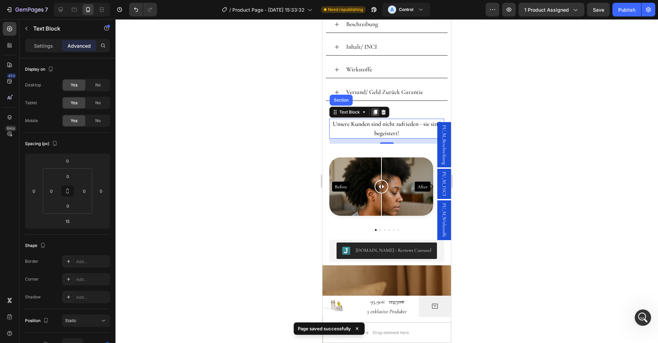
click at [375, 112] on icon at bounding box center [376, 112] width 4 height 5
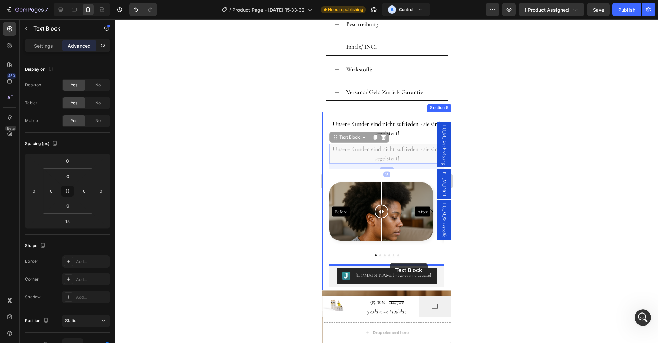
drag, startPoint x: 355, startPoint y: 138, endPoint x: 390, endPoint y: 263, distance: 130.4
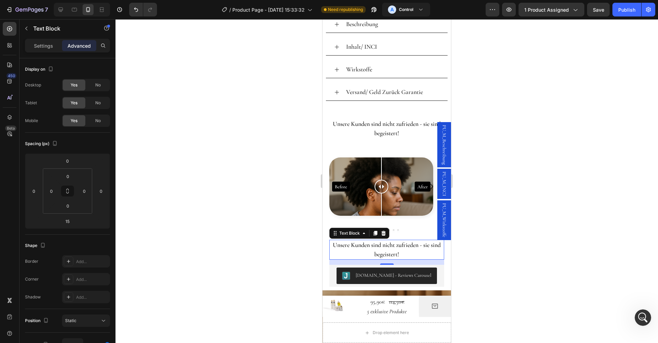
click at [396, 253] on p "Unsere Kunden sind nicht zufrieden - sie sind begeistert!" at bounding box center [387, 249] width 114 height 19
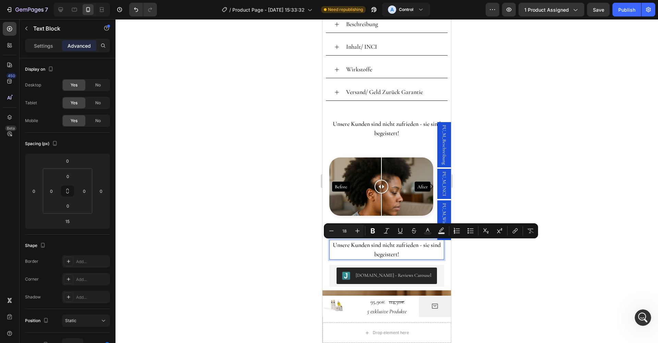
click at [407, 254] on p "Unsere Kunden sind nicht zufrieden - sie sind begeistert!" at bounding box center [387, 249] width 114 height 19
drag, startPoint x: 407, startPoint y: 254, endPoint x: 332, endPoint y: 247, distance: 75.2
click at [332, 247] on p "Unsere Kunden sind nicht zufrieden - sie sind begeistert!" at bounding box center [387, 249] width 114 height 19
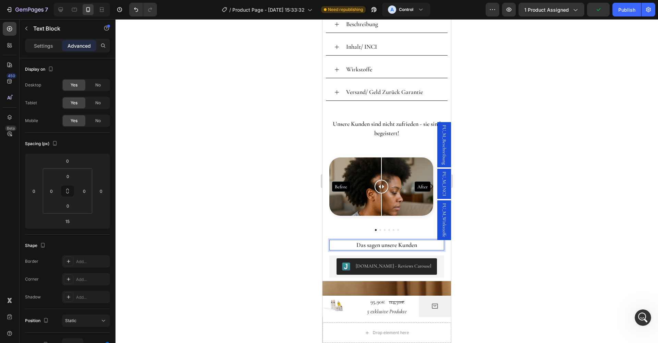
click at [498, 239] on div at bounding box center [387, 181] width 543 height 324
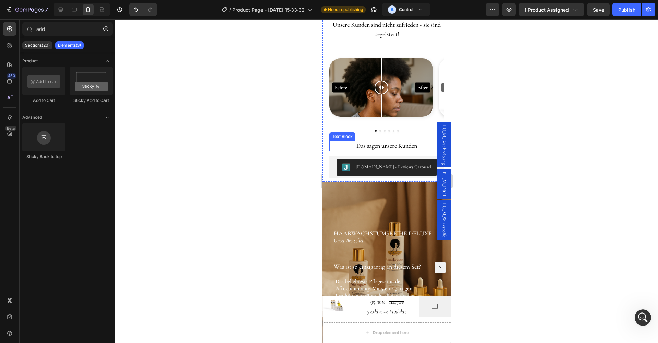
scroll to position [685, 0]
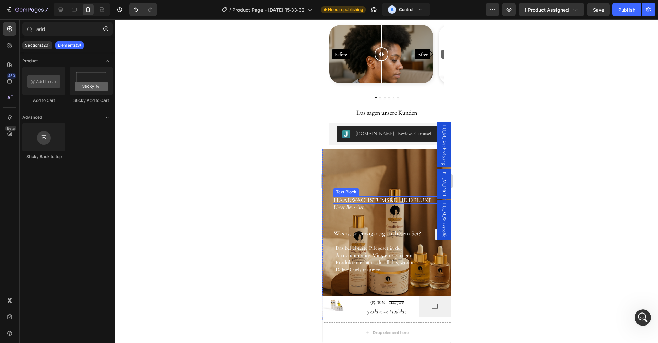
click at [367, 201] on p "HAARWACHSTUMSREIHE DELUXE" at bounding box center [389, 200] width 111 height 6
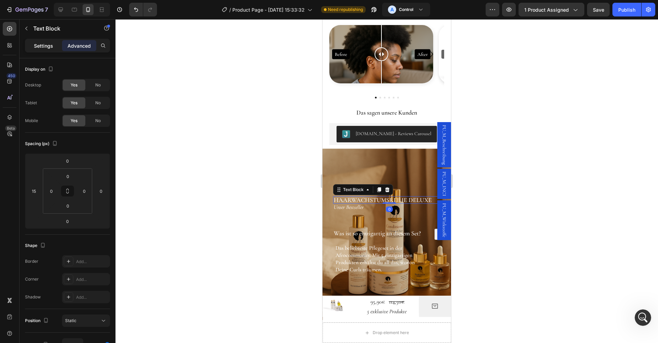
click at [43, 46] on p "Settings" at bounding box center [43, 45] width 19 height 7
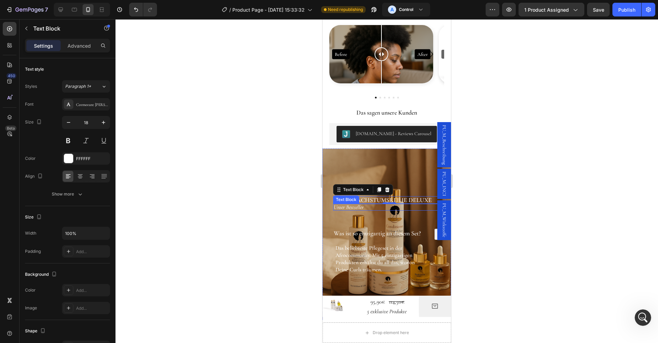
click at [356, 208] on p "Unser Bestseller" at bounding box center [389, 206] width 111 height 5
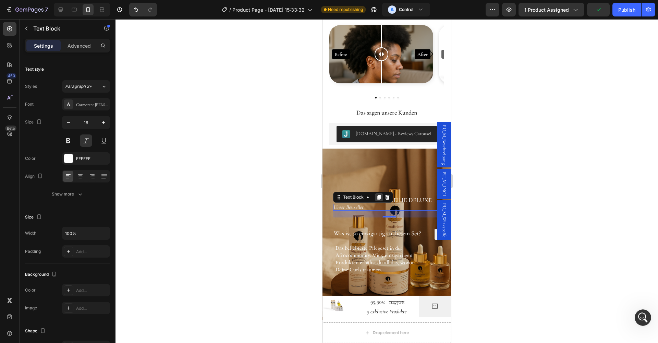
click at [378, 198] on icon at bounding box center [379, 196] width 5 height 5
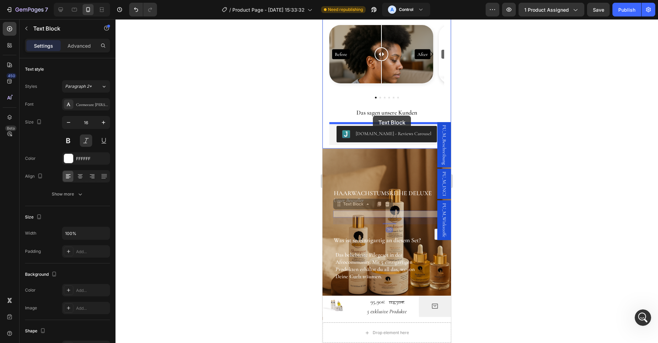
drag, startPoint x: 357, startPoint y: 205, endPoint x: 373, endPoint y: 116, distance: 91.3
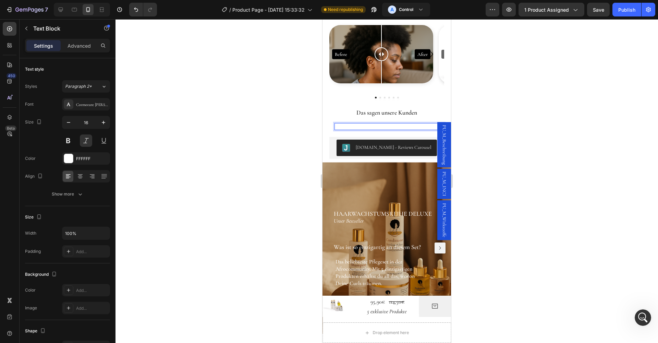
click at [398, 127] on p "Unser Bestseller" at bounding box center [389, 126] width 108 height 5
click at [72, 158] on div at bounding box center [68, 158] width 9 height 9
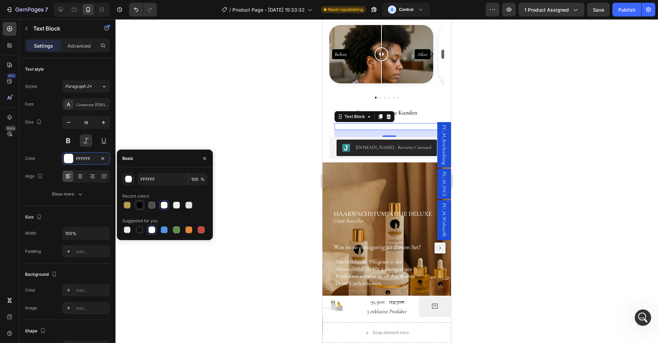
click at [140, 205] on div at bounding box center [139, 205] width 7 height 7
type input "000000"
click at [531, 121] on div at bounding box center [387, 181] width 543 height 324
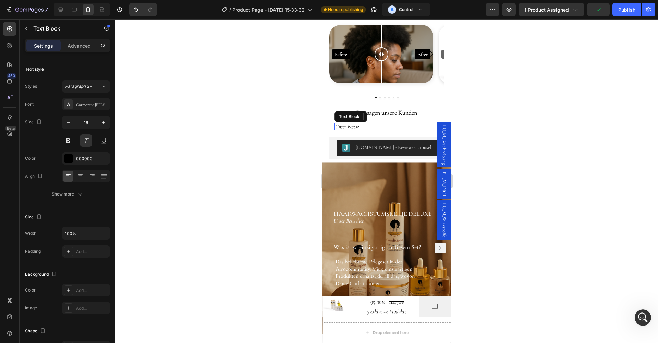
click at [370, 125] on p "Unser Bestse" at bounding box center [389, 126] width 108 height 5
drag, startPoint x: 365, startPoint y: 128, endPoint x: 335, endPoint y: 128, distance: 29.5
click at [335, 128] on p "Unser Bestse" at bounding box center [389, 126] width 108 height 5
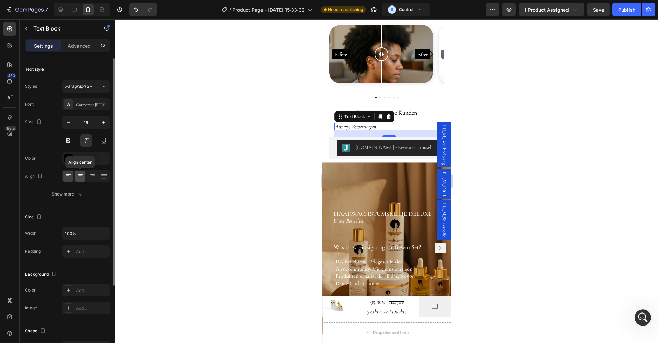
click at [81, 178] on icon at bounding box center [80, 178] width 3 height 1
click at [510, 120] on div at bounding box center [387, 181] width 543 height 324
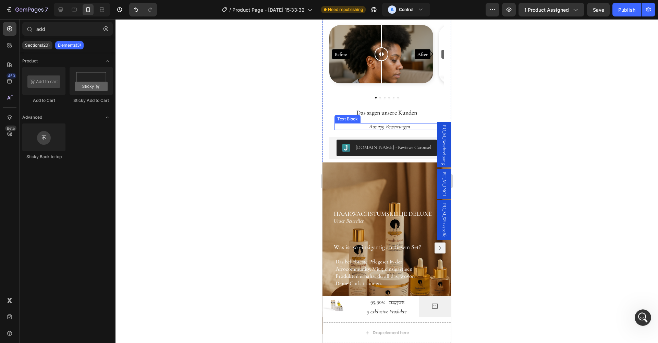
click at [351, 120] on div "Text Block" at bounding box center [347, 119] width 23 height 6
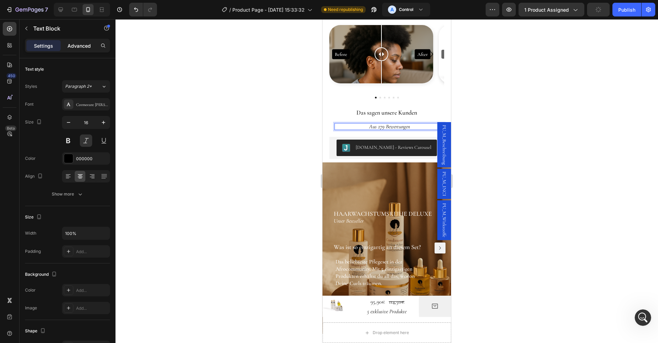
click at [82, 48] on p "Advanced" at bounding box center [79, 45] width 23 height 7
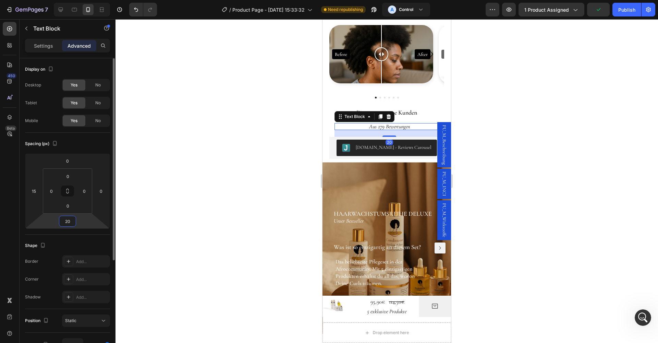
click at [70, 223] on input "20" at bounding box center [68, 221] width 14 height 10
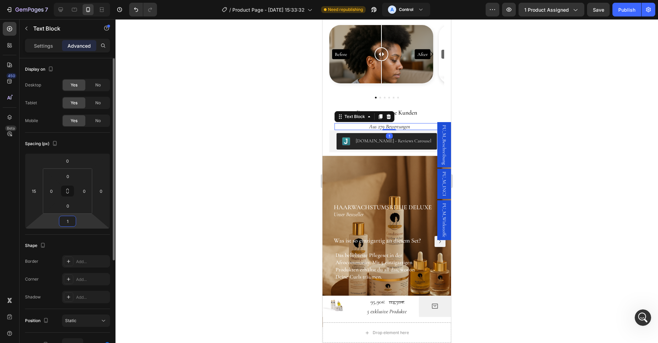
type input "10"
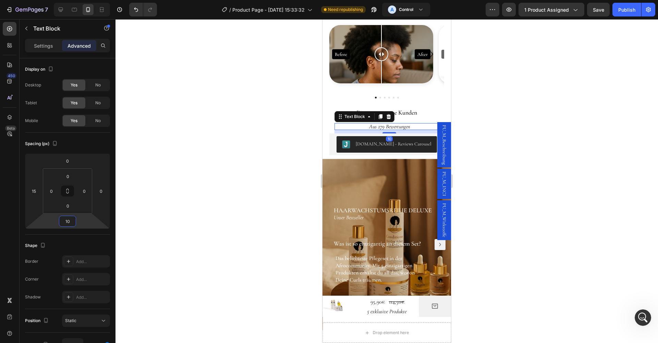
click at [484, 137] on div at bounding box center [387, 181] width 543 height 324
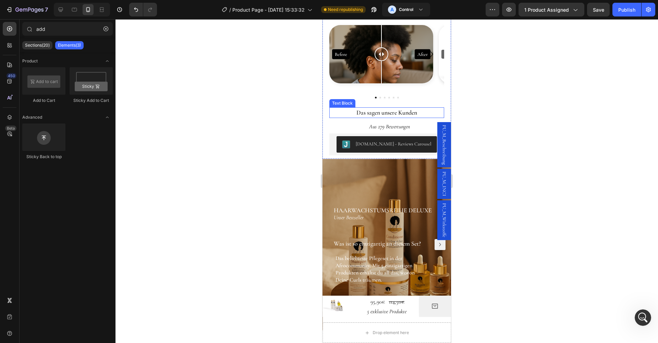
click at [402, 113] on p "Das sagen unsere Kunden" at bounding box center [387, 112] width 114 height 9
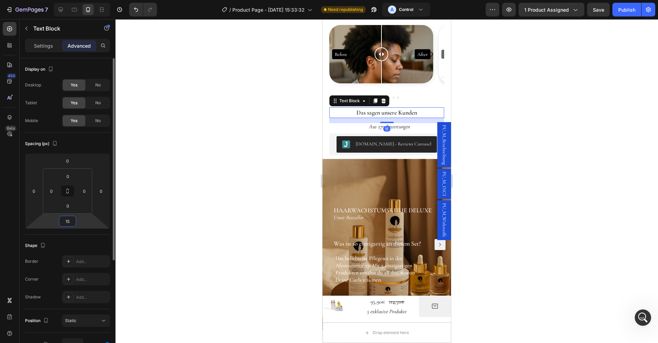
click at [72, 223] on input "15" at bounding box center [68, 221] width 14 height 10
type input "0"
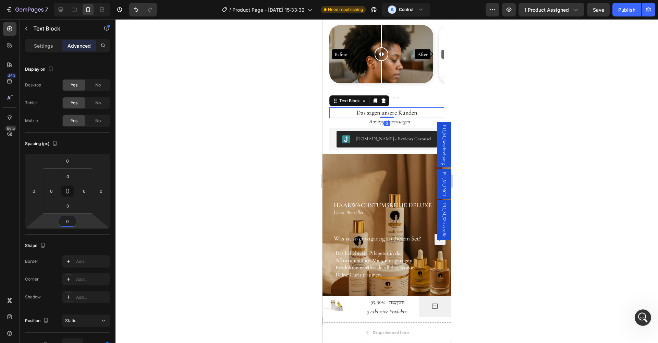
click at [508, 120] on div at bounding box center [387, 181] width 543 height 324
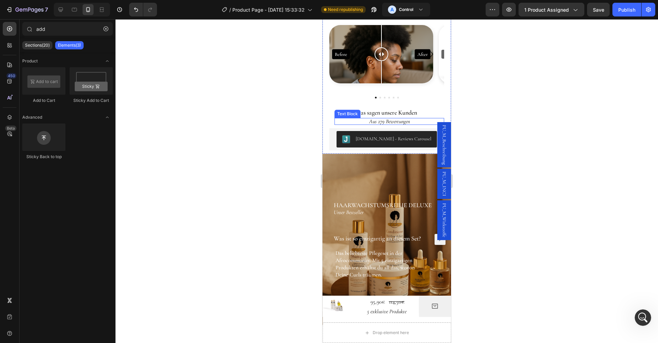
click at [400, 124] on p "Aus 279 Bewertungen" at bounding box center [389, 121] width 108 height 5
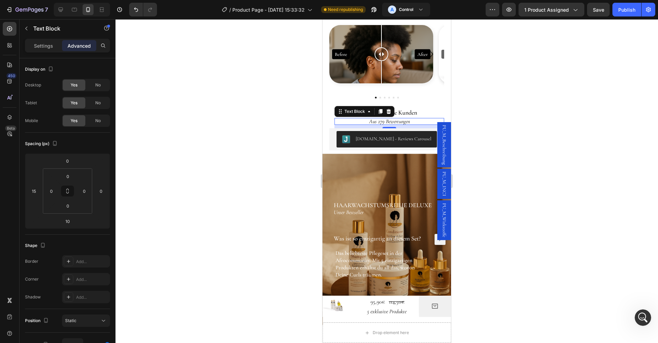
click at [526, 127] on div at bounding box center [387, 181] width 543 height 324
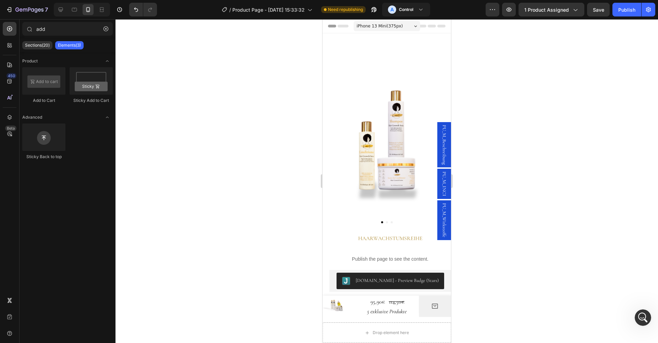
scroll to position [0, 0]
click at [631, 7] on div "Publish" at bounding box center [627, 9] width 17 height 7
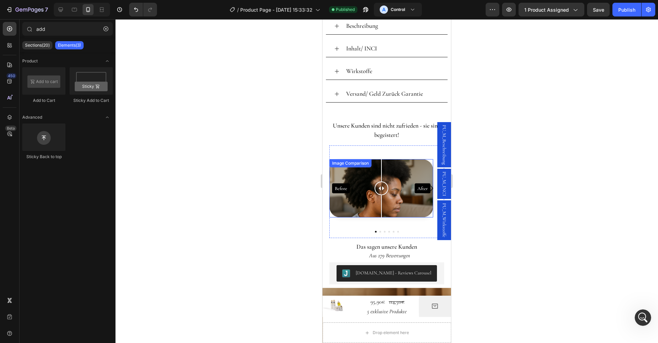
scroll to position [561, 0]
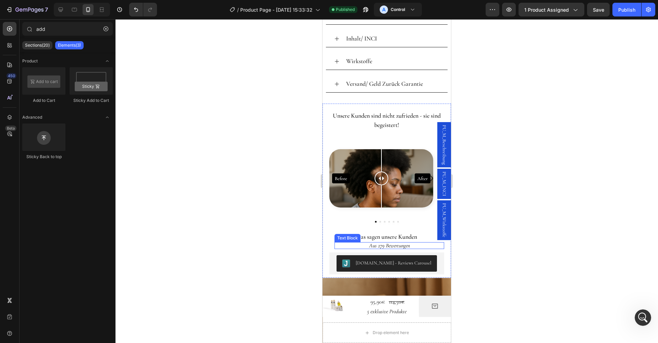
click at [351, 238] on div "Text Block" at bounding box center [347, 238] width 23 height 6
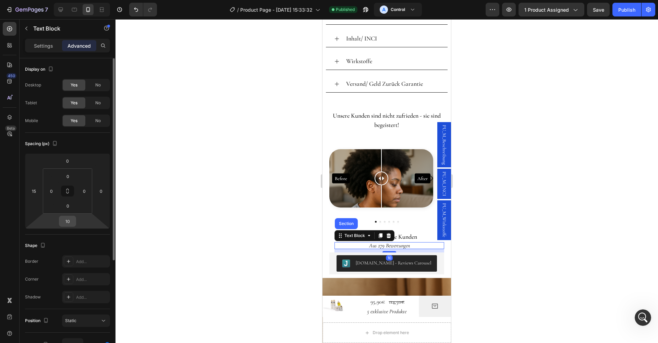
click at [70, 220] on input "10" at bounding box center [68, 221] width 14 height 10
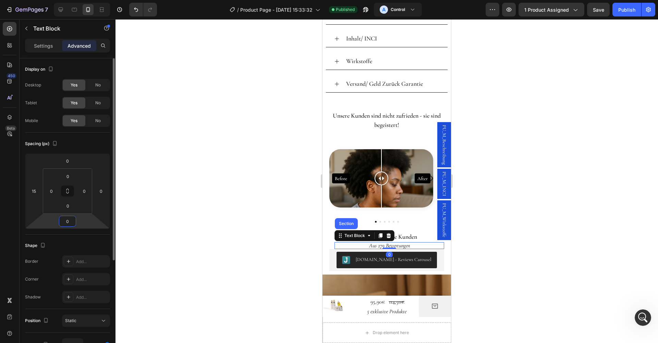
type input "0"
click at [0, 0] on div "Spacing (px) 0 15 0 0 0 0 0 0" at bounding box center [0, 0] width 0 height 0
click at [512, 245] on div at bounding box center [387, 181] width 543 height 324
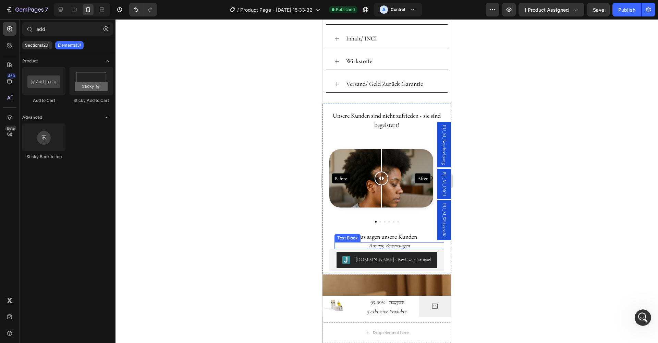
click at [394, 246] on p "Aus 279 Bewertungen" at bounding box center [389, 245] width 108 height 5
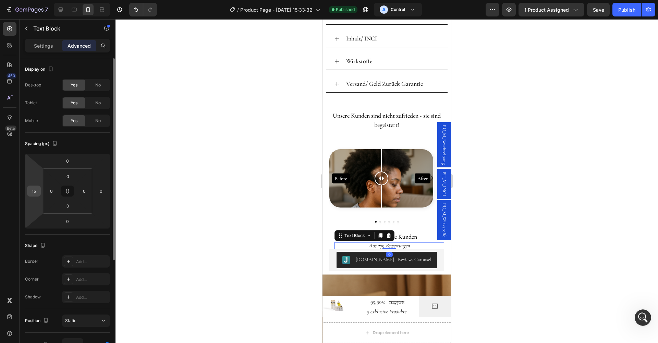
click at [35, 193] on input "15" at bounding box center [34, 191] width 10 height 10
type input "0"
click at [93, 0] on html "7 Version history / Product Page - [DATE] 15:33:32 Published A Control Preview …" at bounding box center [329, 0] width 658 height 0
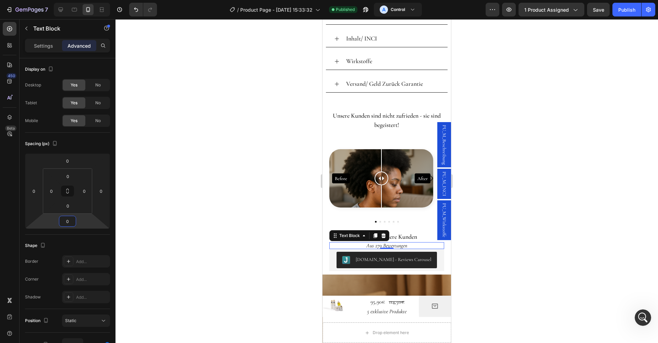
click at [523, 258] on div at bounding box center [387, 181] width 543 height 324
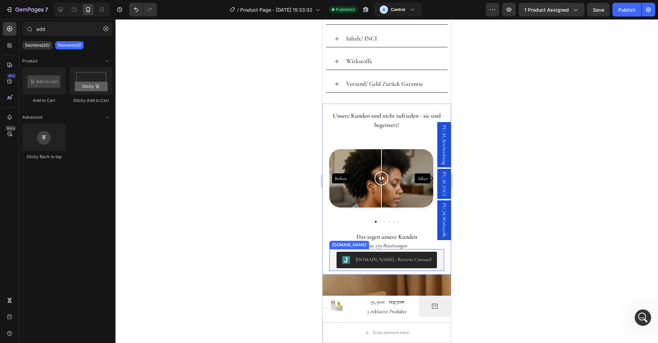
click at [343, 247] on div "[DOMAIN_NAME]" at bounding box center [349, 245] width 37 height 6
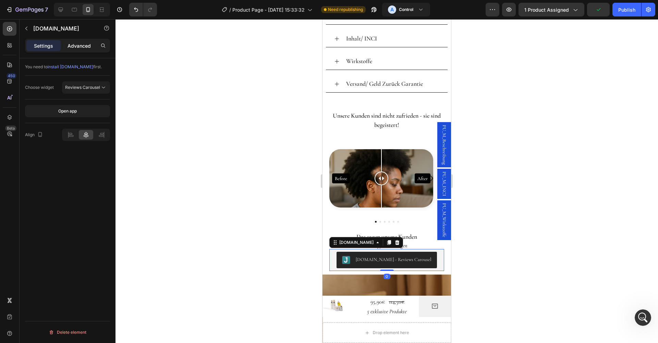
click at [81, 48] on p "Advanced" at bounding box center [79, 45] width 23 height 7
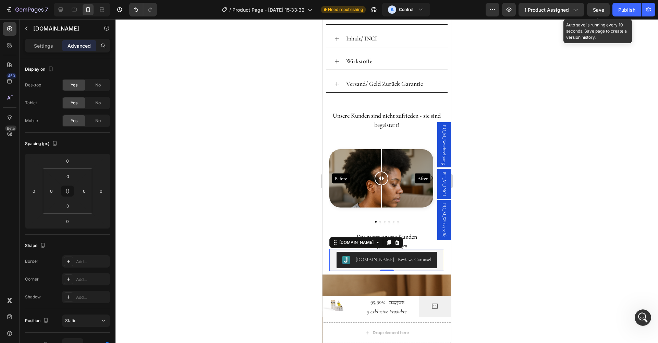
click at [602, 8] on span "Save" at bounding box center [598, 10] width 11 height 6
click at [629, 14] on button "Publish" at bounding box center [627, 10] width 29 height 14
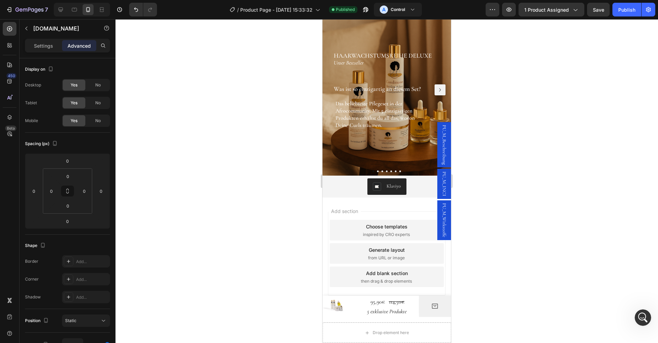
scroll to position [665, 0]
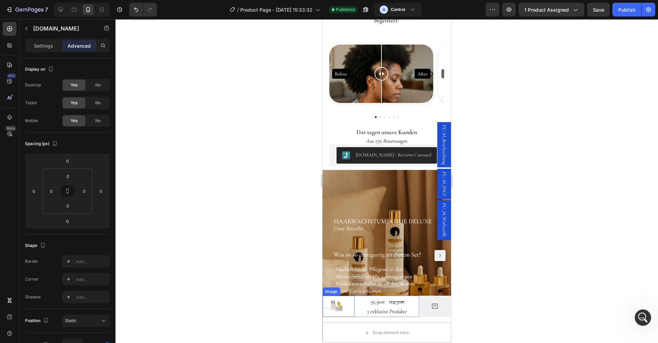
click at [331, 293] on div "Image" at bounding box center [331, 291] width 15 height 6
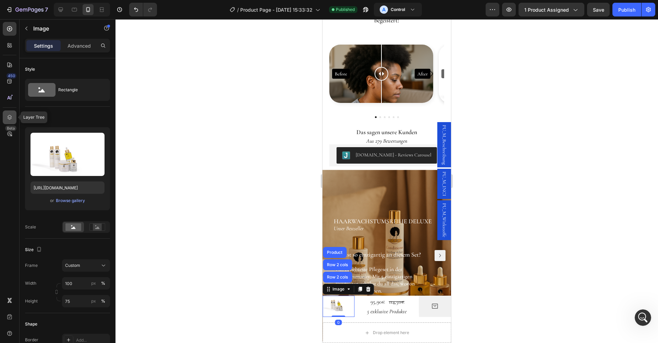
click at [9, 119] on icon at bounding box center [10, 117] width 4 height 5
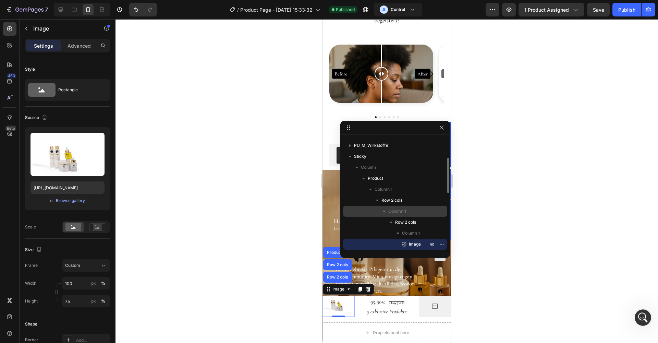
scroll to position [64, 0]
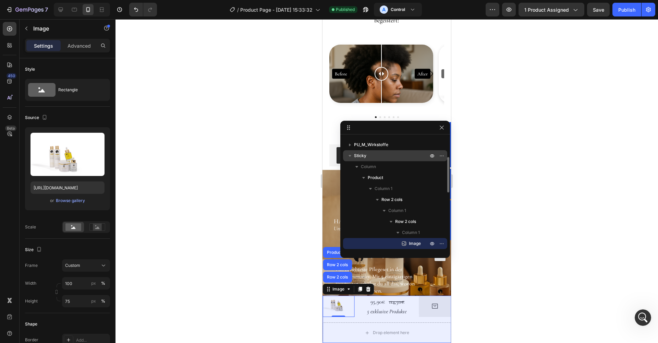
click at [366, 155] on span "Sticky" at bounding box center [360, 155] width 12 height 7
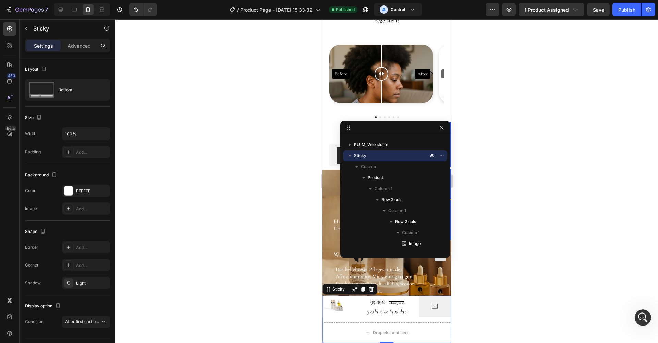
click at [81, 51] on div "Settings Advanced" at bounding box center [67, 46] width 85 height 14
click at [76, 47] on p "Advanced" at bounding box center [79, 45] width 23 height 7
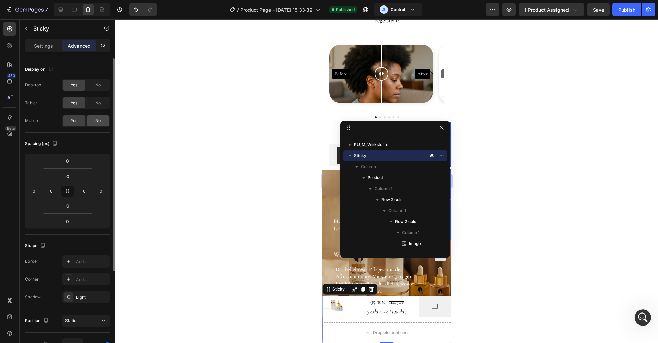
click at [97, 120] on span "No" at bounding box center [97, 121] width 5 height 6
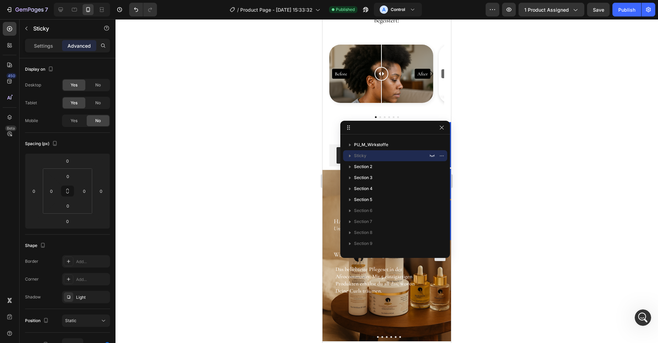
click at [525, 156] on div at bounding box center [387, 181] width 543 height 324
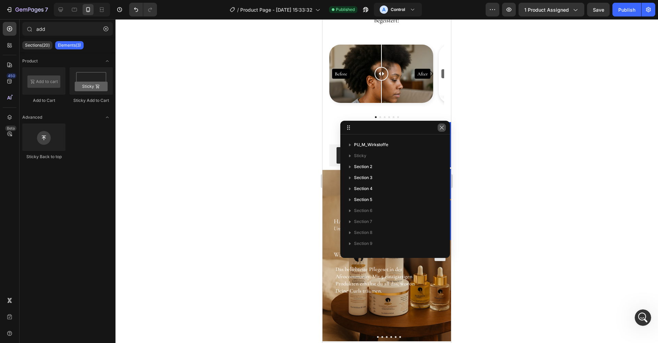
click at [445, 130] on button "button" at bounding box center [442, 127] width 8 height 8
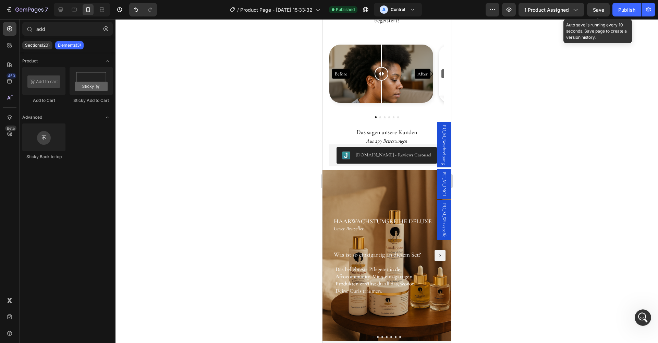
click at [597, 8] on span "Save" at bounding box center [598, 10] width 11 height 6
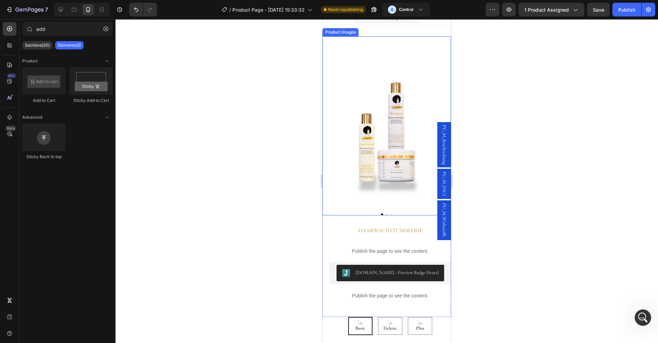
scroll to position [11, 0]
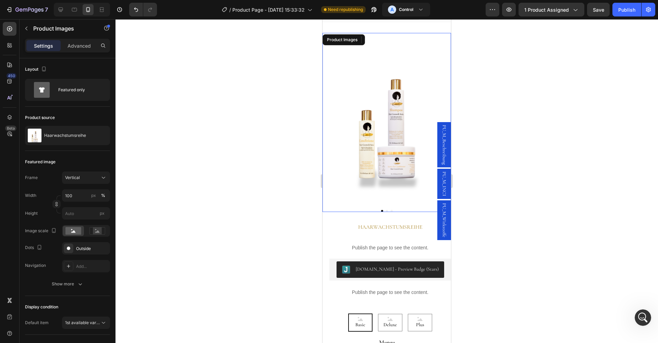
click at [398, 175] on img at bounding box center [387, 118] width 129 height 171
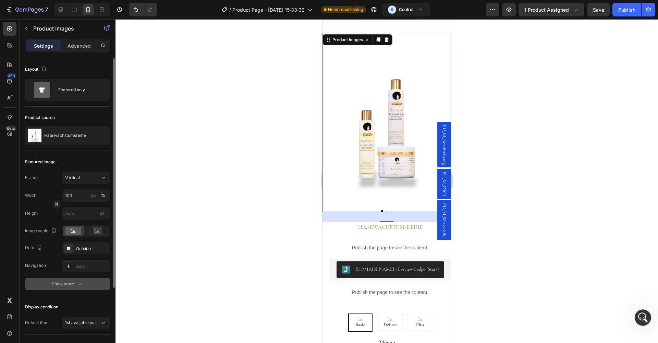
click at [77, 285] on icon "button" at bounding box center [80, 284] width 7 height 7
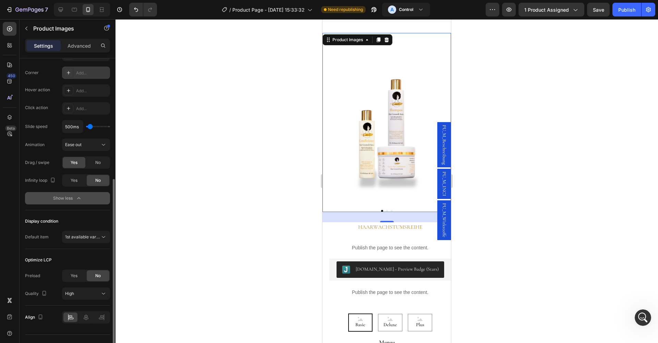
scroll to position [214, 0]
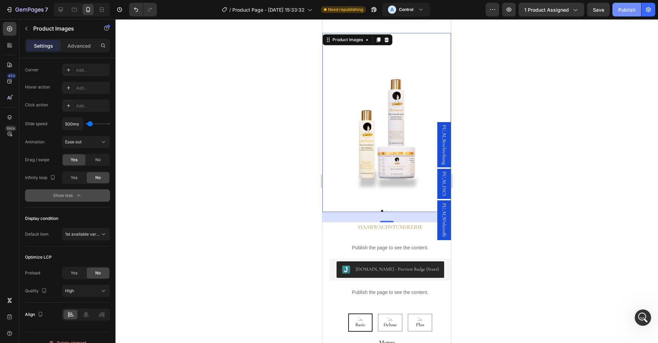
click at [630, 5] on button "Publish" at bounding box center [627, 10] width 29 height 14
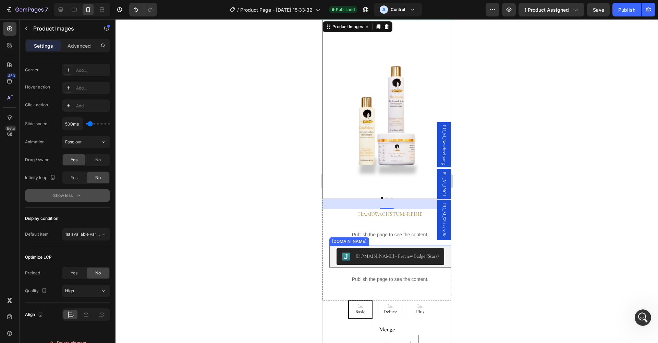
scroll to position [31, 0]
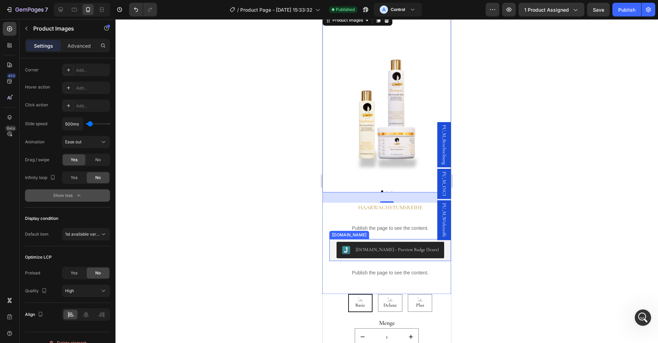
click at [348, 236] on div "[DOMAIN_NAME]" at bounding box center [349, 235] width 37 height 6
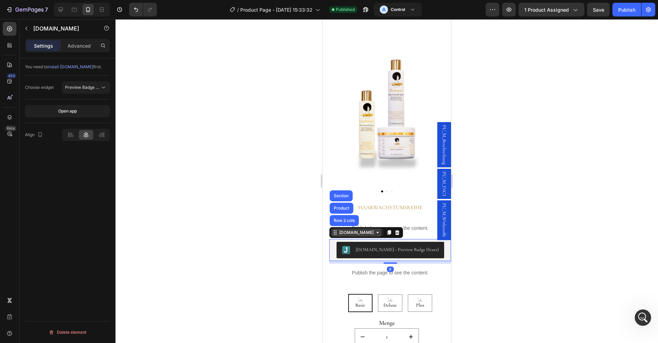
scroll to position [0, 0]
click at [81, 43] on p "Advanced" at bounding box center [79, 45] width 23 height 7
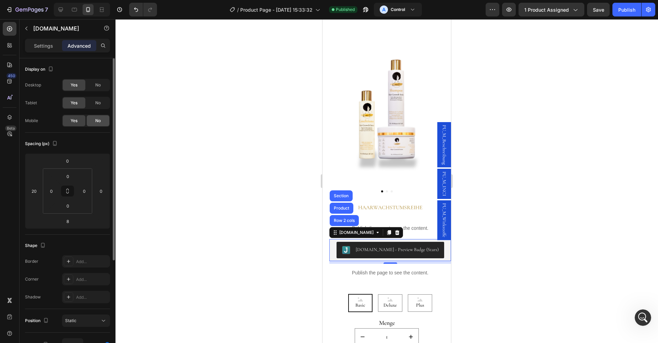
click at [98, 123] on span "No" at bounding box center [97, 121] width 5 height 6
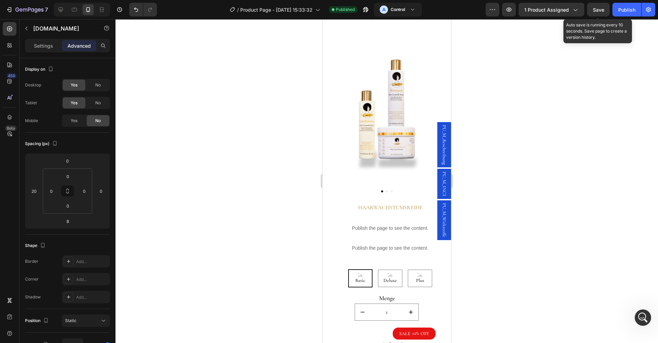
click at [601, 8] on span "Save" at bounding box center [598, 10] width 11 height 6
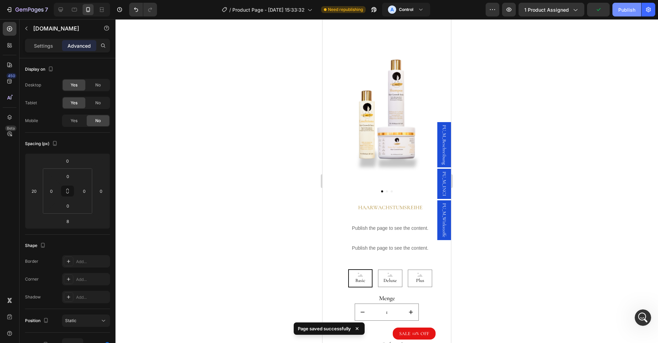
click at [621, 10] on div "Publish" at bounding box center [627, 9] width 17 height 7
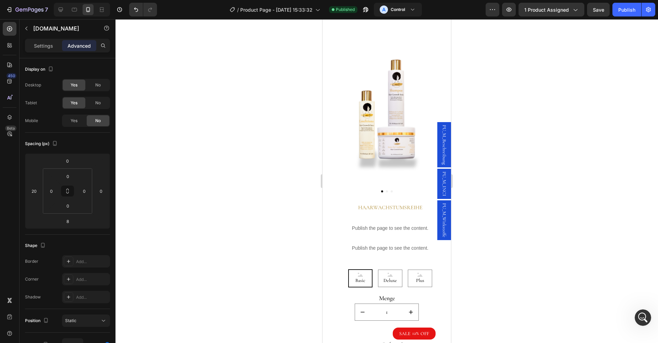
click at [503, 170] on div at bounding box center [387, 181] width 543 height 324
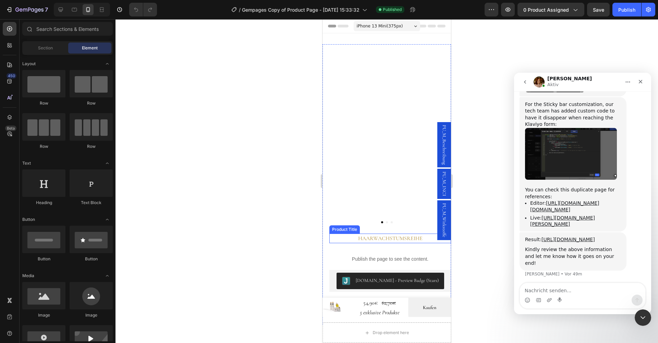
scroll to position [37, 0]
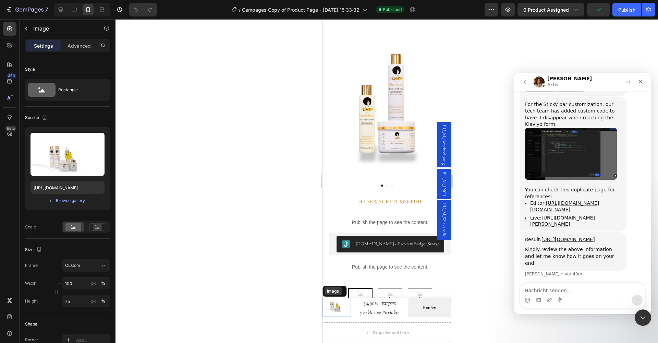
drag, startPoint x: 331, startPoint y: 295, endPoint x: 477, endPoint y: 221, distance: 163.8
click at [331, 295] on div "Image" at bounding box center [332, 291] width 17 height 8
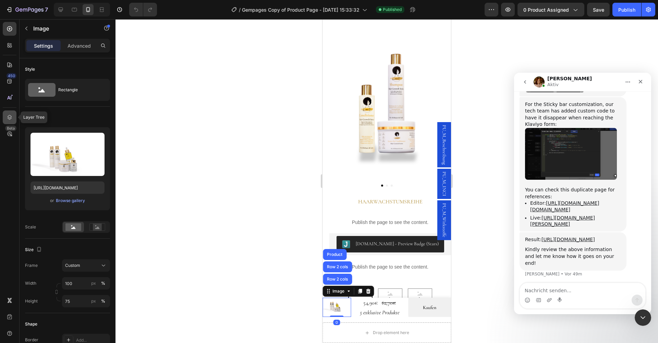
click at [9, 115] on icon at bounding box center [9, 117] width 7 height 7
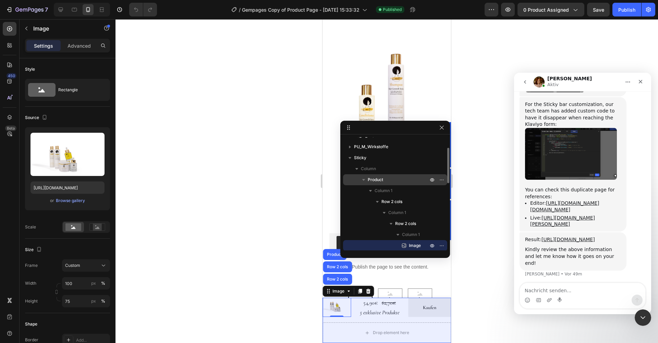
scroll to position [52, 0]
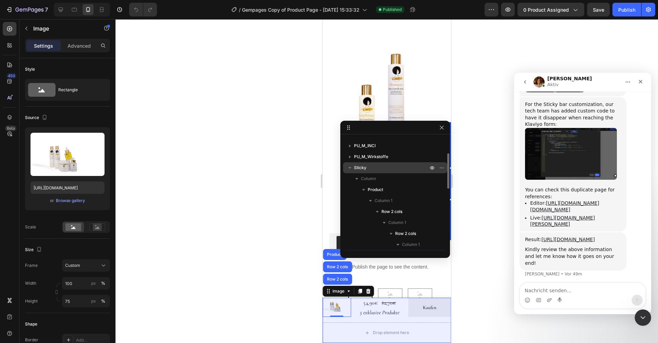
click at [360, 168] on span "Sticky" at bounding box center [360, 167] width 12 height 7
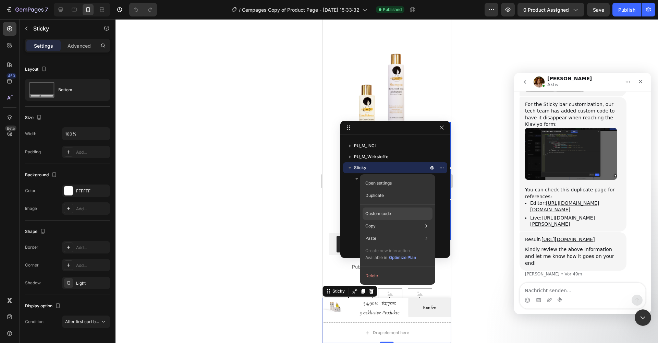
click at [389, 211] on p "Custom code" at bounding box center [379, 214] width 26 height 6
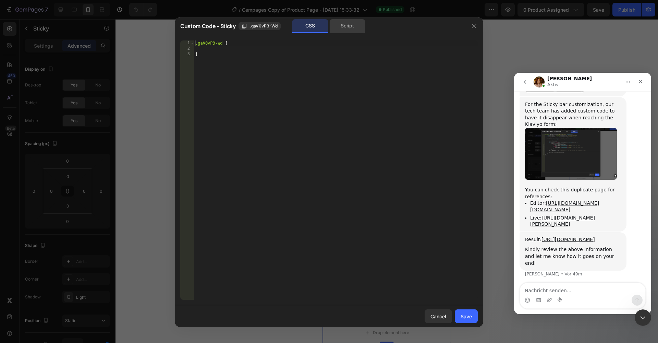
click at [343, 27] on div "Script" at bounding box center [348, 26] width 36 height 14
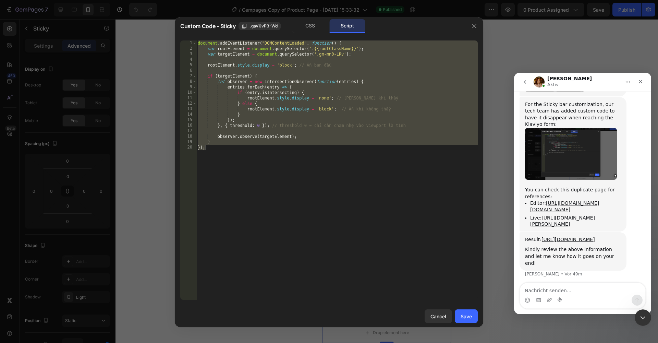
click at [307, 170] on div "document . addEventListener ( "DOMContentLoaded" , function ( ) { var rootEleme…" at bounding box center [337, 175] width 282 height 270
drag, startPoint x: 214, startPoint y: 149, endPoint x: 167, endPoint y: 24, distance: 133.7
click at [167, 24] on div "Custom Code - Sticky .gaV0vP3-Wd CSS Script }); 1 2 3 4 5 6 7 8 9 10 11 12 13 1…" at bounding box center [329, 171] width 658 height 343
type textarea "document.addEventListener("DOMContentLoaded", function() { var rootElement = do…"
click at [309, 23] on div "CSS" at bounding box center [311, 26] width 36 height 14
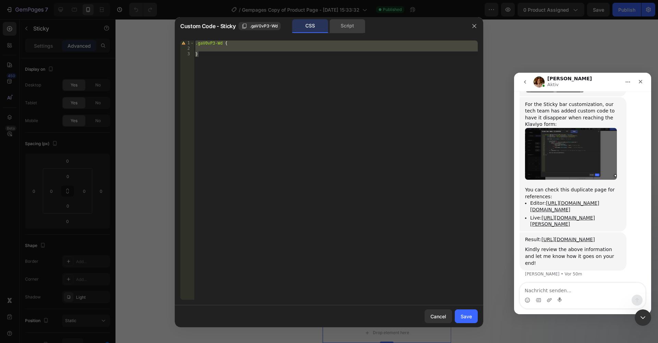
click at [338, 25] on div "Script" at bounding box center [348, 26] width 36 height 14
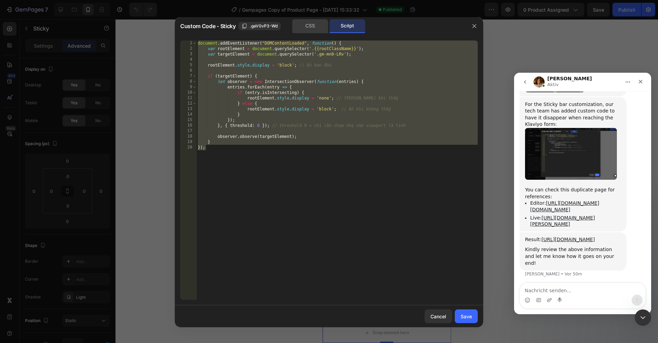
click at [314, 24] on div "CSS" at bounding box center [311, 26] width 36 height 14
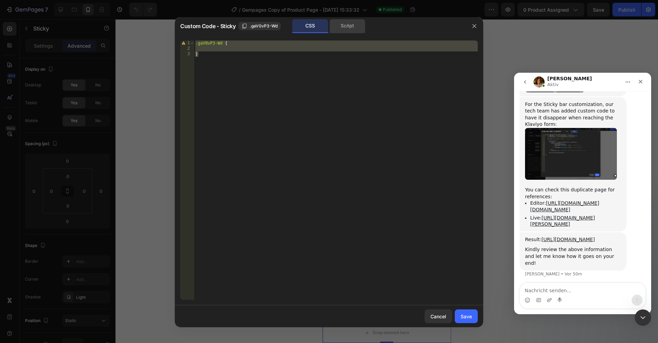
click at [344, 23] on div "Script" at bounding box center [348, 26] width 36 height 14
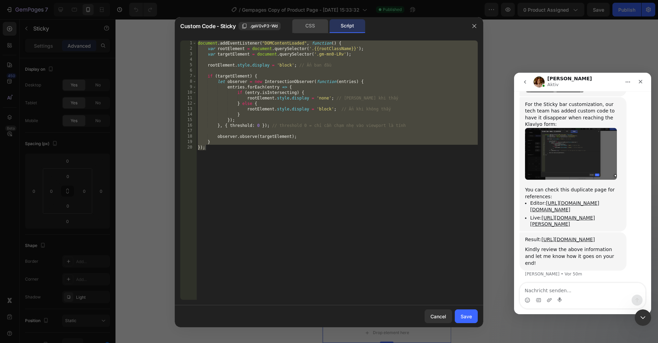
click at [311, 27] on div "CSS" at bounding box center [311, 26] width 36 height 14
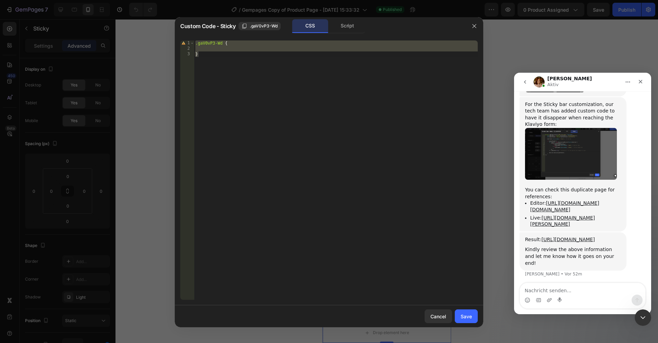
scroll to position [1647, 0]
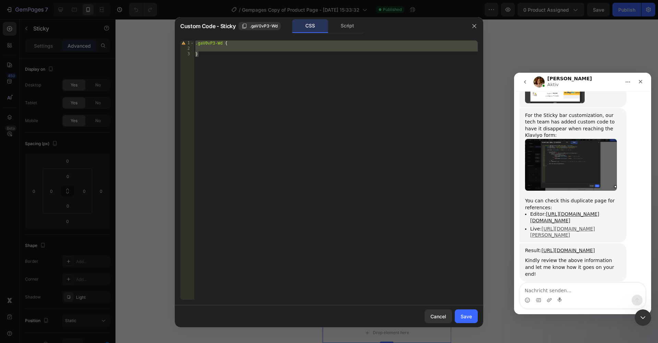
click at [555, 226] on link "[URL][DOMAIN_NAME][PERSON_NAME]" at bounding box center [563, 232] width 65 height 12
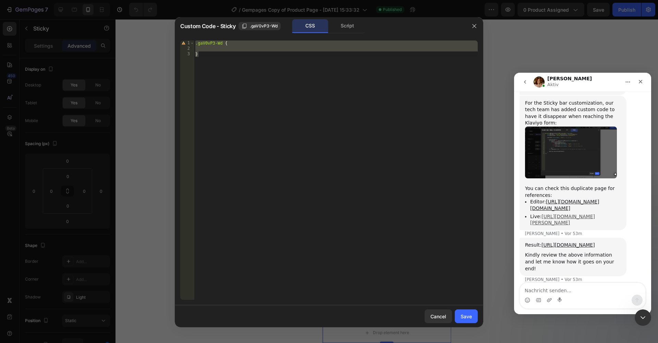
scroll to position [1665, 0]
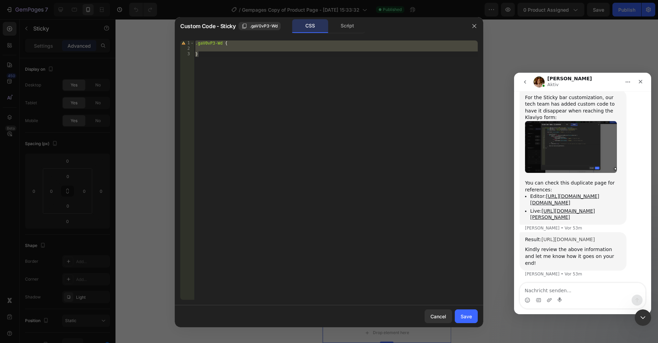
click at [550, 238] on link "[URL][DOMAIN_NAME]" at bounding box center [568, 239] width 53 height 5
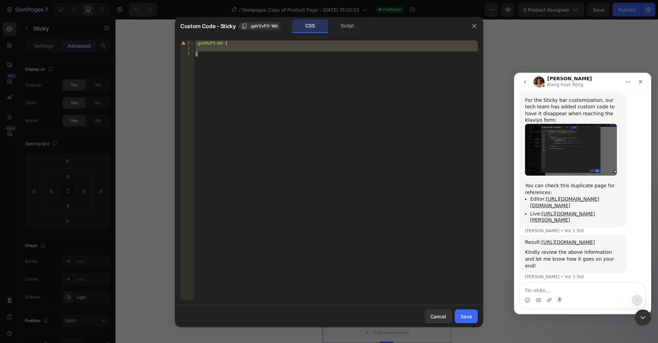
scroll to position [1753, 0]
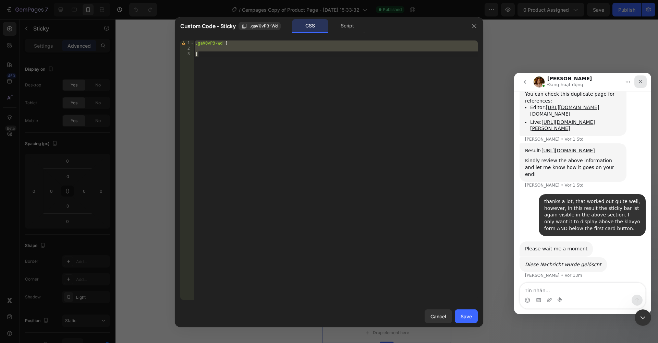
click at [642, 82] on icon "Schließen" at bounding box center [640, 81] width 5 height 5
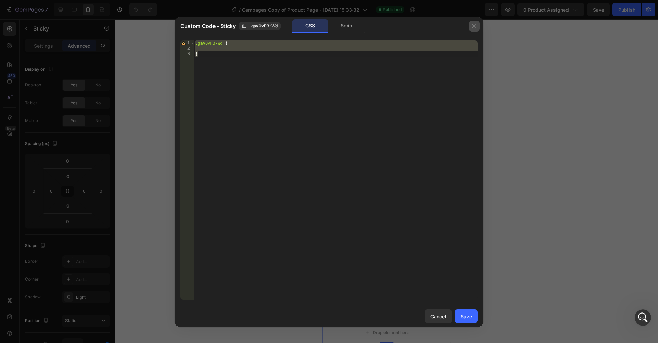
click at [478, 25] on button "button" at bounding box center [474, 26] width 11 height 11
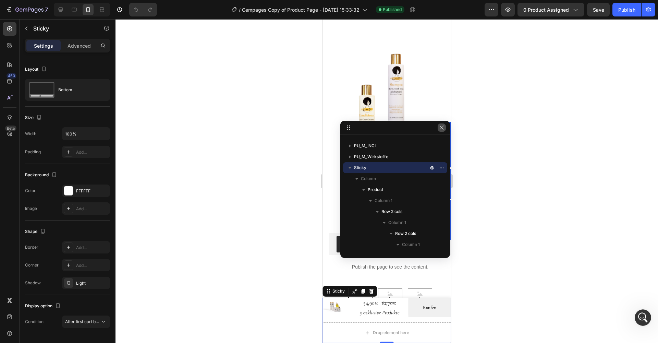
click at [442, 128] on icon "button" at bounding box center [441, 127] width 5 height 5
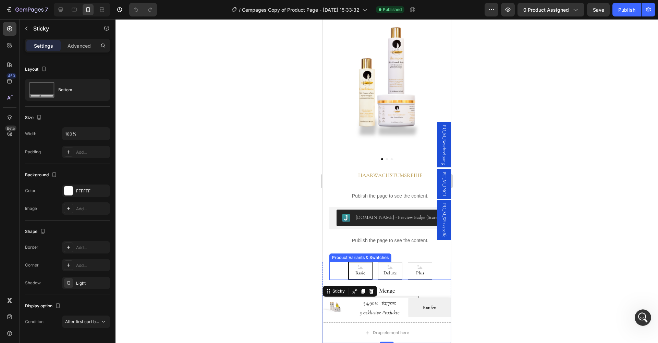
scroll to position [63, 0]
click at [81, 45] on p "Advanced" at bounding box center [79, 45] width 23 height 7
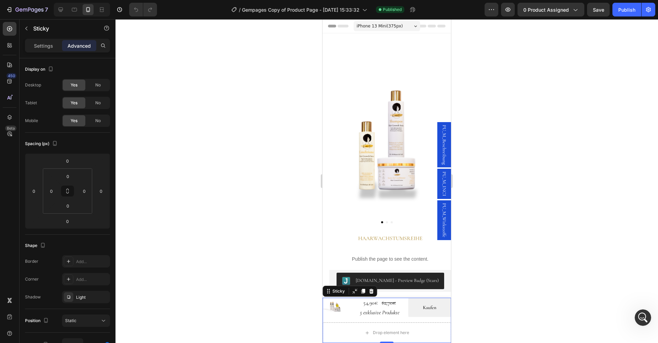
scroll to position [0, 0]
